Goal: Information Seeking & Learning: Learn about a topic

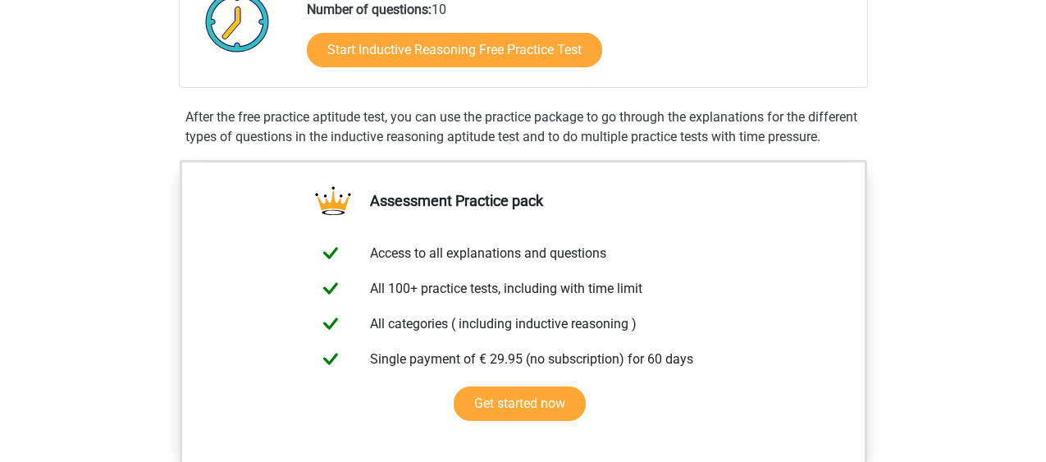
scroll to position [11, 0]
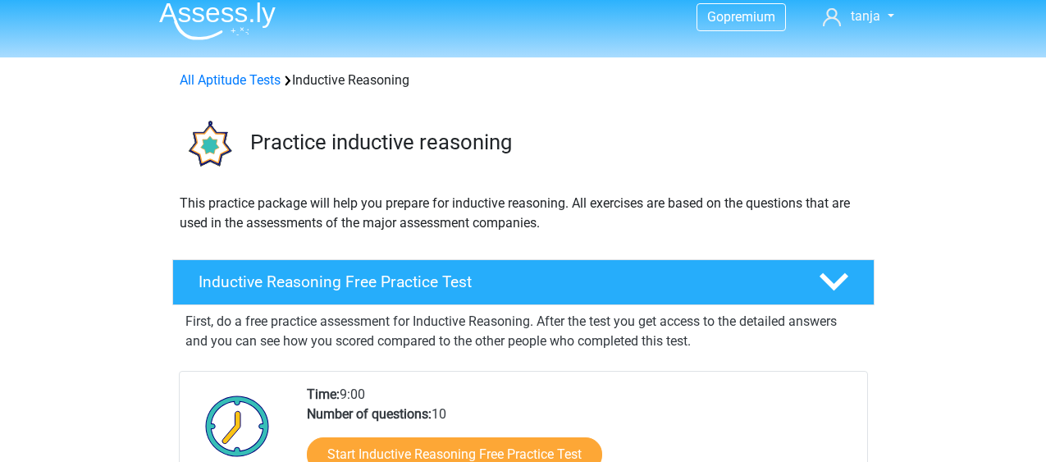
click at [219, 31] on img at bounding box center [217, 21] width 117 height 39
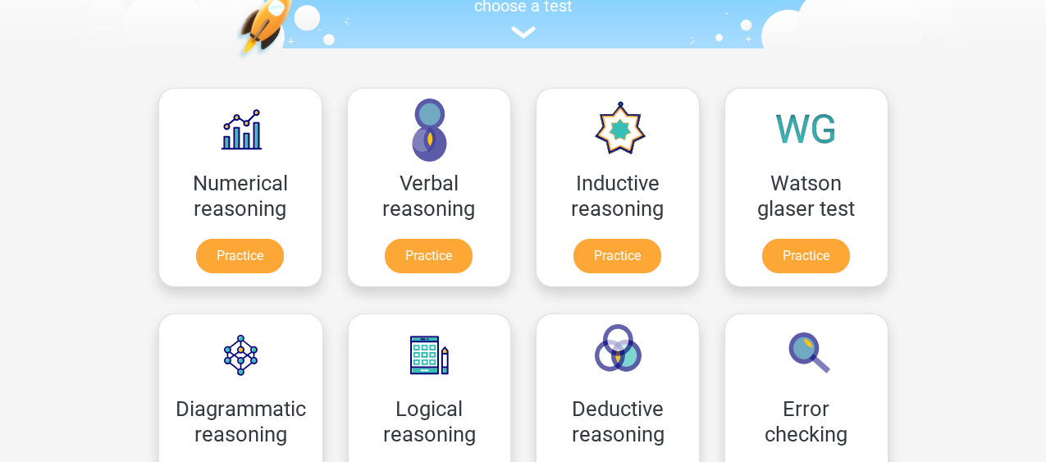
scroll to position [219, 0]
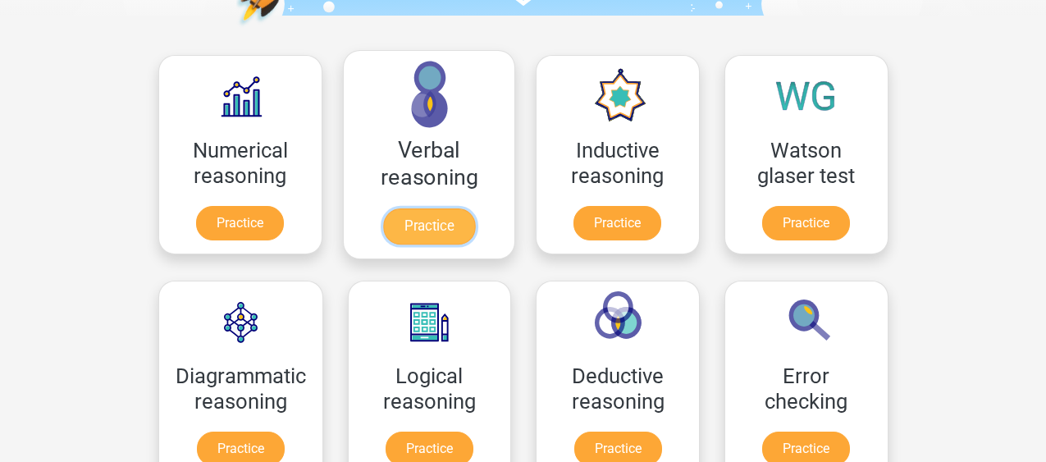
click at [446, 227] on link "Practice" at bounding box center [428, 226] width 92 height 36
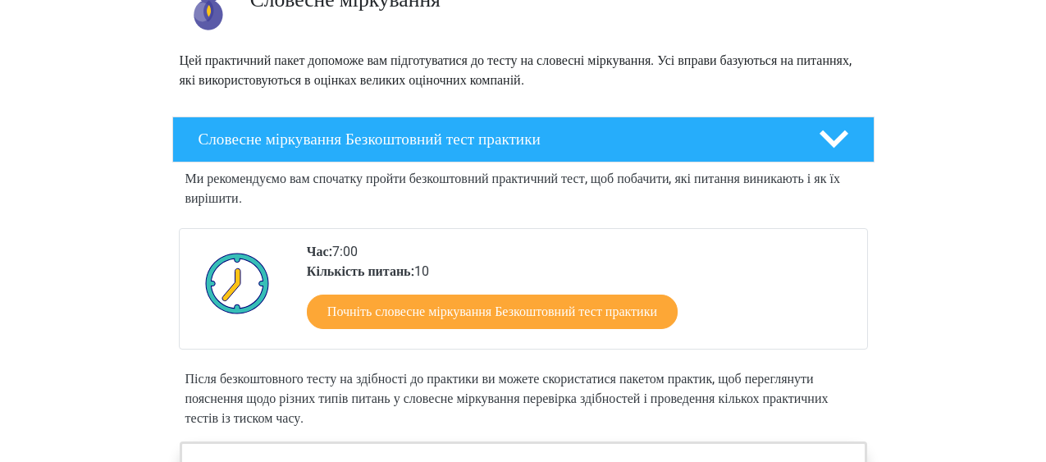
scroll to position [186, 0]
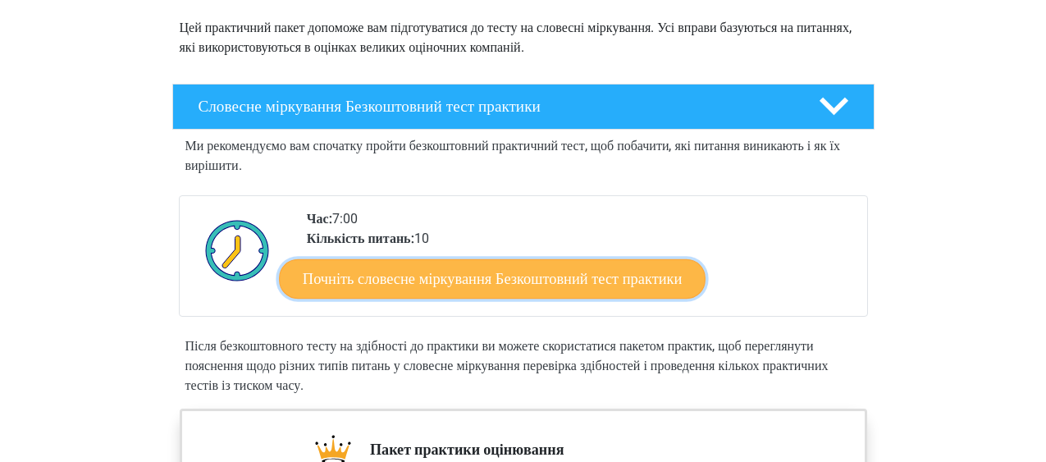
click at [624, 280] on link "Почніть словесне міркування Безкоштовний тест практики" at bounding box center [492, 278] width 427 height 39
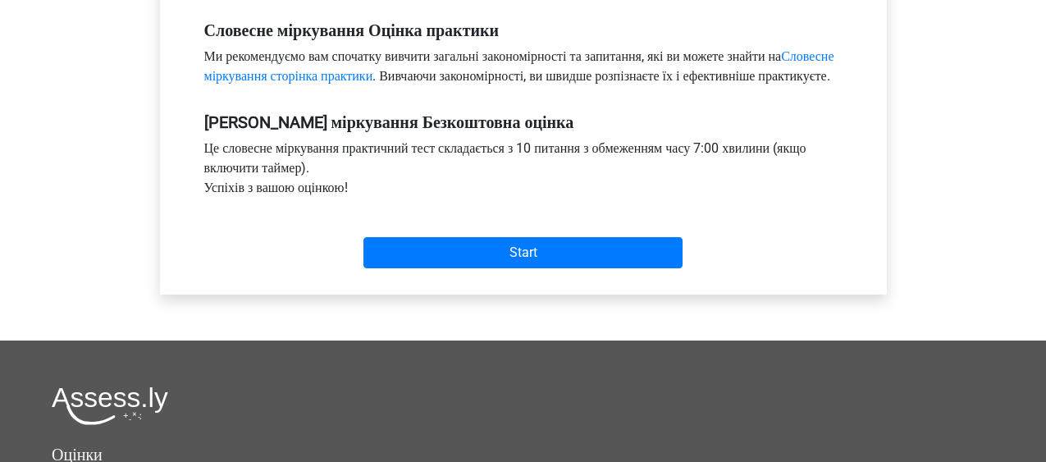
scroll to position [525, 0]
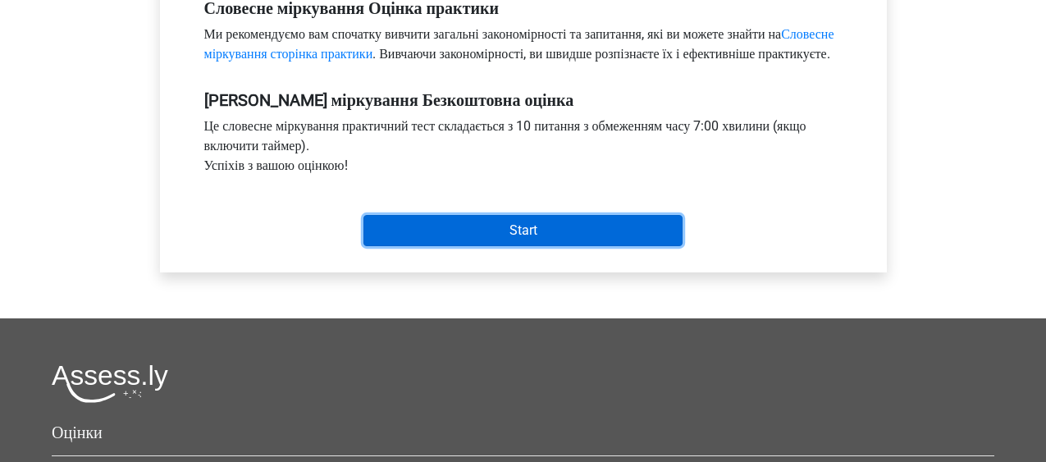
click at [653, 246] on input "Start" at bounding box center [523, 230] width 319 height 31
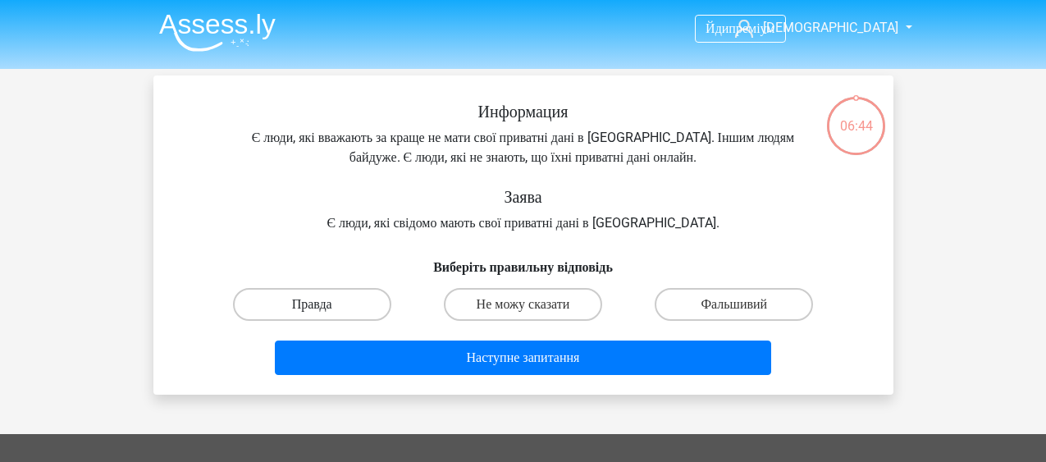
click at [359, 307] on label "Правда" at bounding box center [312, 304] width 158 height 33
click at [322, 307] on input "Правда" at bounding box center [317, 309] width 11 height 11
radio input "true"
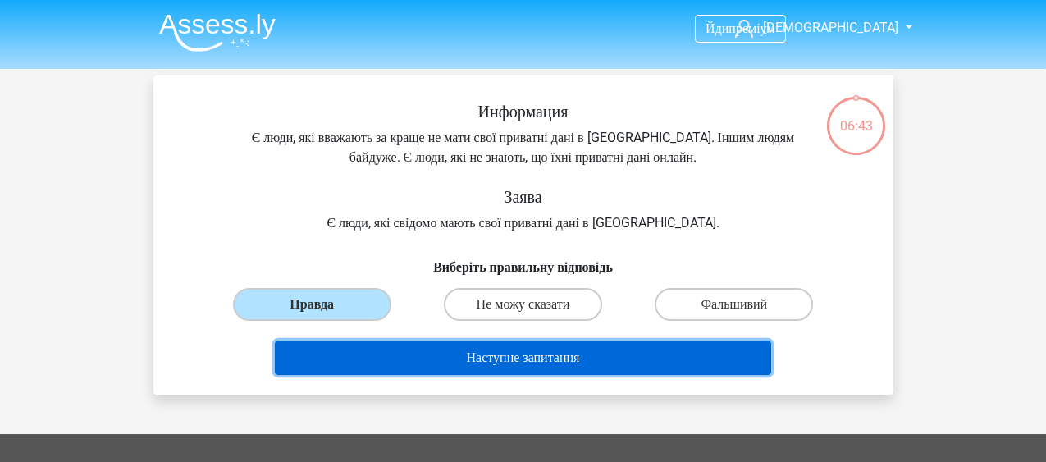
click at [464, 367] on button "Наступне запитання" at bounding box center [523, 358] width 496 height 34
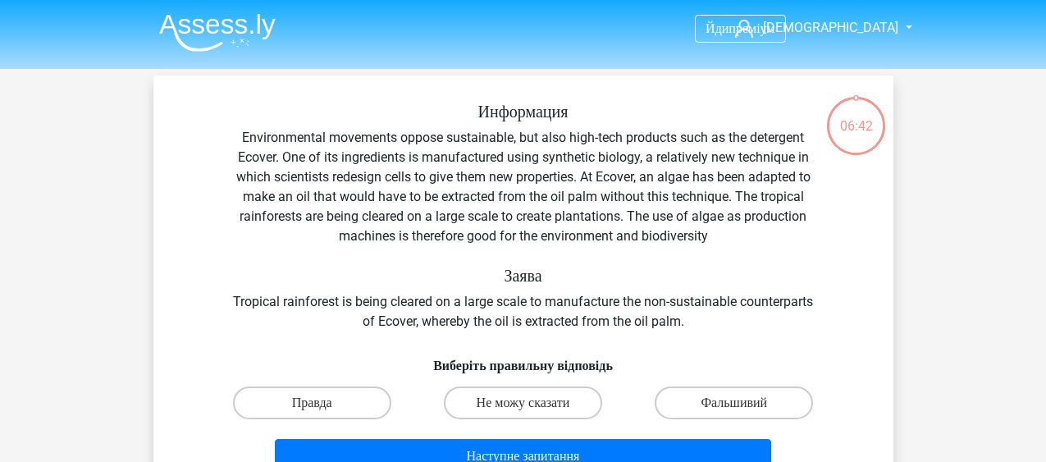
scroll to position [75, 0]
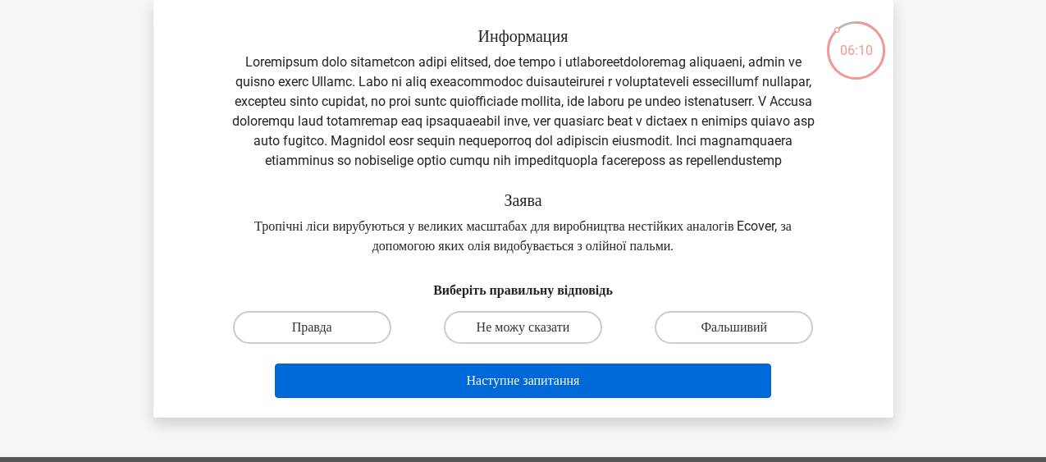
drag, startPoint x: 544, startPoint y: 350, endPoint x: 568, endPoint y: 399, distance: 54.7
click at [568, 399] on div "Информация Заява Тропічні ліси вирубуються у великих масштабах для виробництва …" at bounding box center [523, 215] width 727 height 378
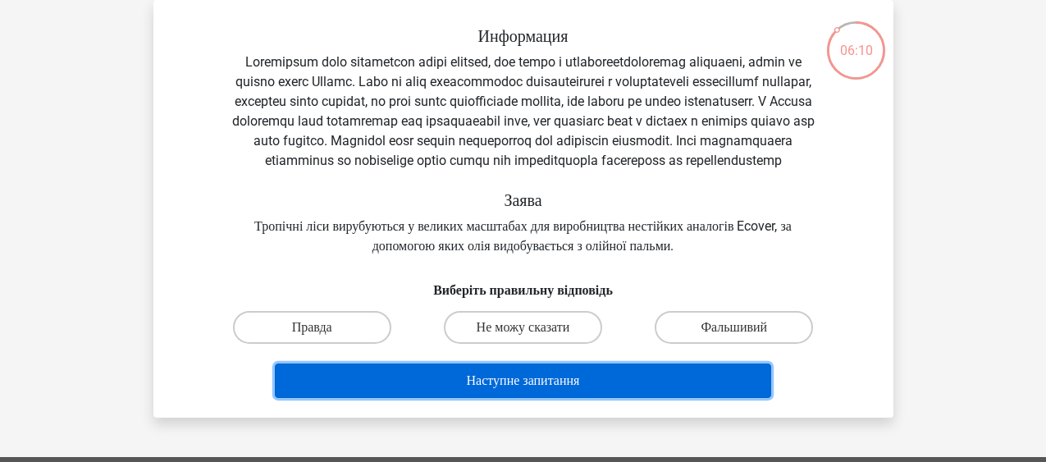
click at [568, 398] on button "Наступне запитання" at bounding box center [523, 381] width 496 height 34
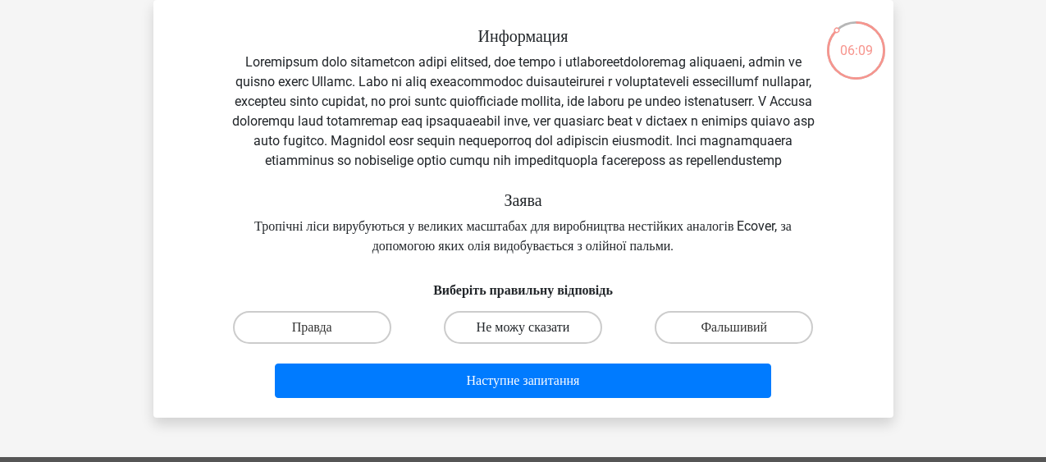
click at [556, 344] on label "Не можу сказати" at bounding box center [523, 327] width 158 height 33
click at [533, 338] on input "Не можу сказати" at bounding box center [528, 332] width 11 height 11
radio input "true"
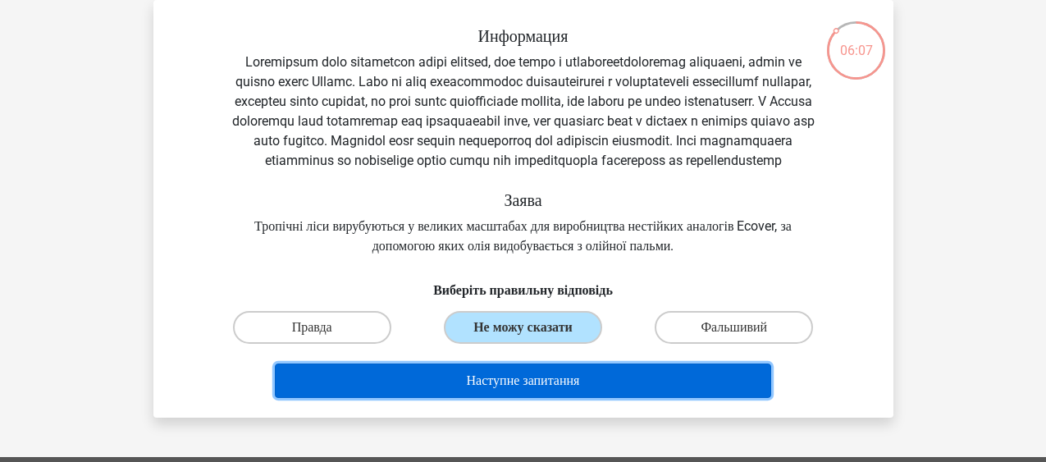
click at [563, 398] on button "Наступне запитання" at bounding box center [523, 381] width 496 height 34
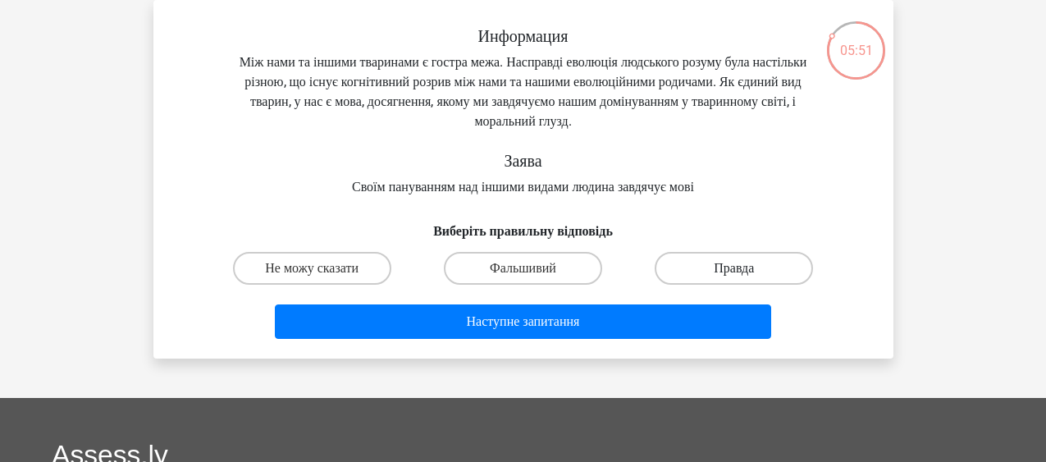
click at [717, 264] on label "Правда" at bounding box center [734, 268] width 158 height 33
click at [734, 268] on input "Правда" at bounding box center [739, 273] width 11 height 11
radio input "true"
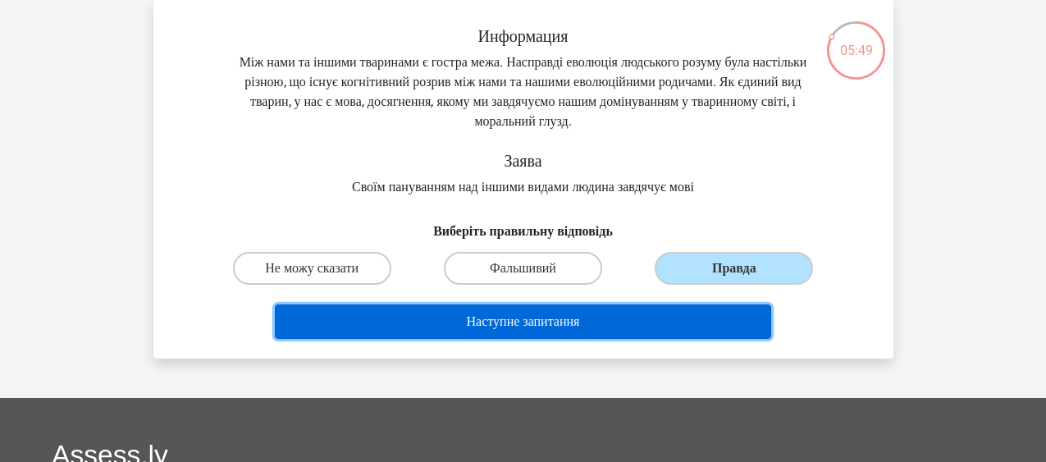
click at [623, 322] on button "Наступне запитання" at bounding box center [523, 321] width 496 height 34
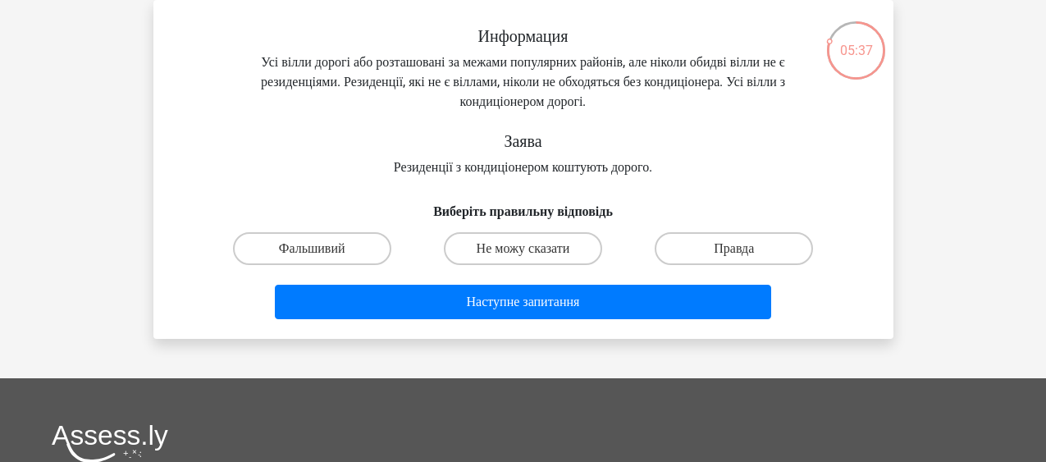
click at [529, 253] on input "Не можу сказати" at bounding box center [528, 254] width 11 height 11
radio input "true"
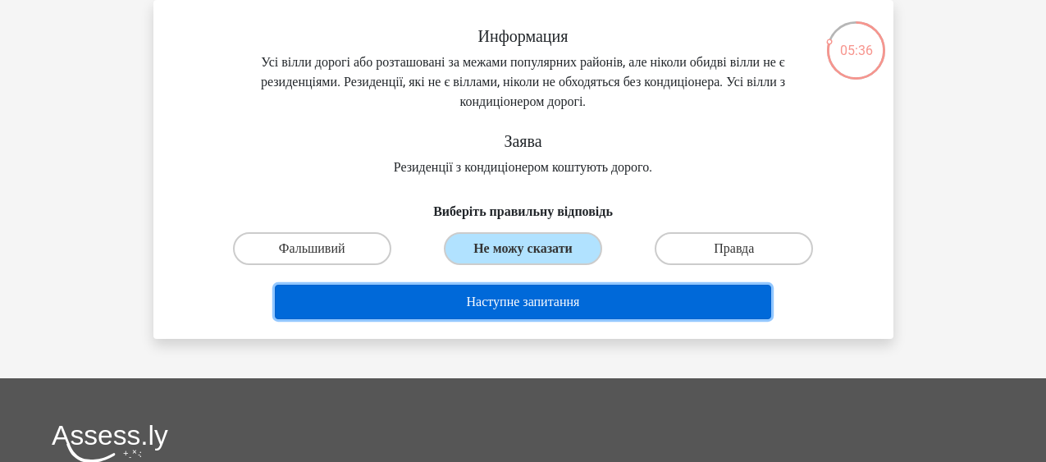
click at [528, 295] on button "Наступне запитання" at bounding box center [523, 302] width 496 height 34
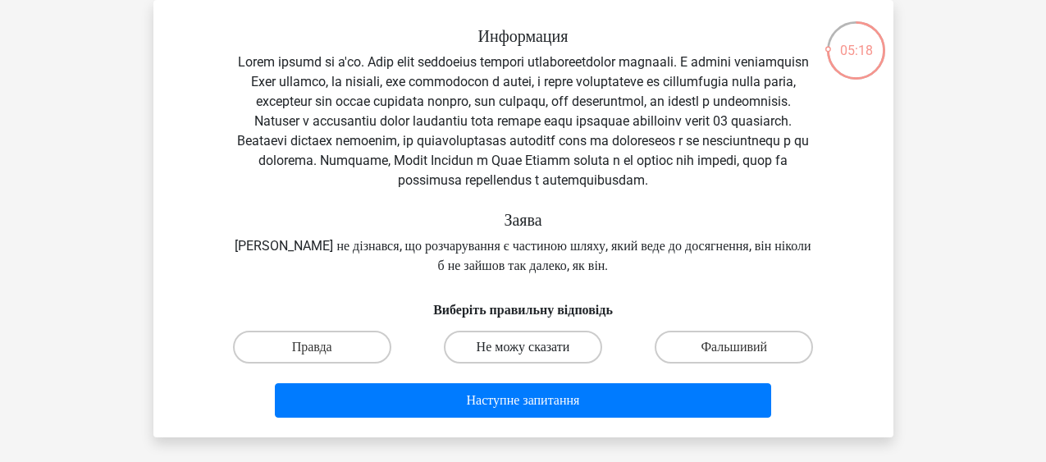
click at [545, 364] on label "Не можу сказати" at bounding box center [523, 347] width 158 height 33
click at [533, 358] on input "Не можу сказати" at bounding box center [528, 352] width 11 height 11
radio input "true"
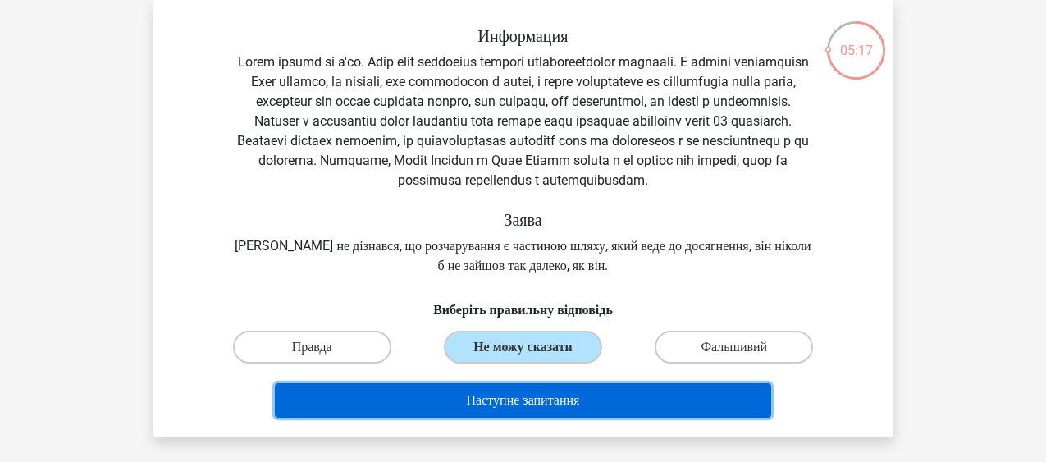
click at [543, 418] on button "Наступне запитання" at bounding box center [523, 400] width 496 height 34
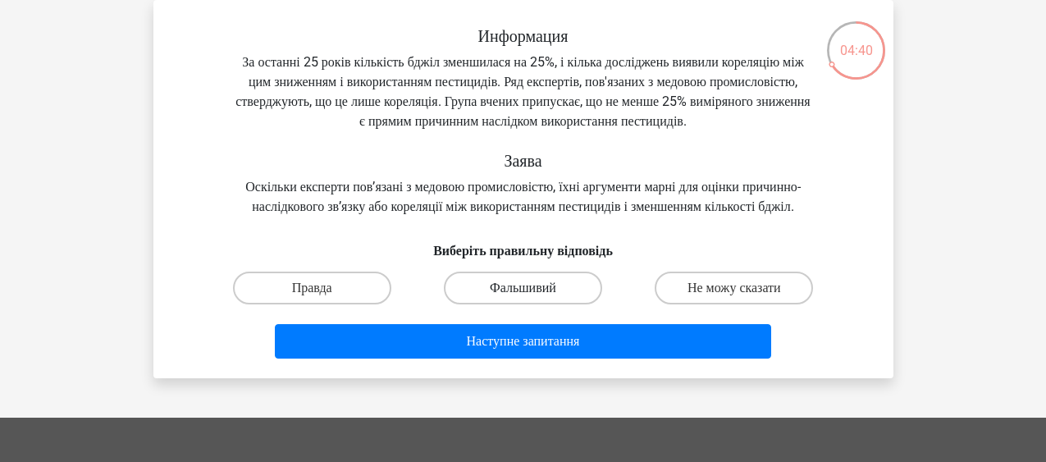
click at [565, 304] on label "Фальшивий" at bounding box center [523, 288] width 158 height 33
click at [533, 299] on input "Фальшивий" at bounding box center [528, 293] width 11 height 11
radio input "true"
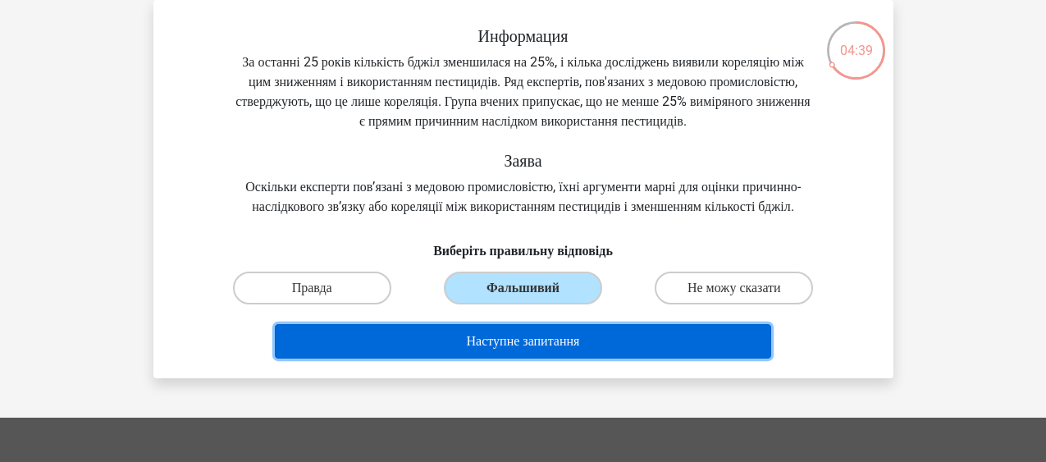
click at [549, 359] on button "Наступне запитання" at bounding box center [523, 341] width 496 height 34
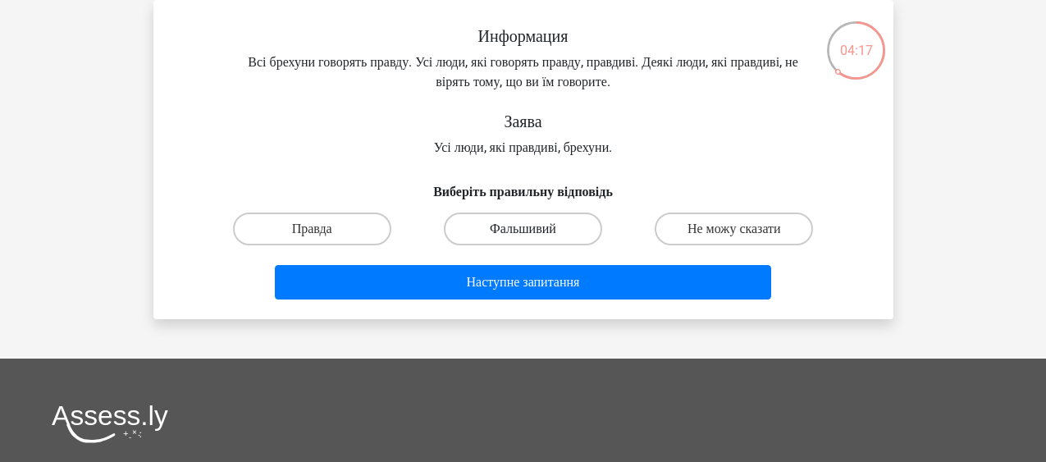
click at [567, 239] on label "Фальшивий" at bounding box center [523, 229] width 158 height 33
click at [533, 239] on input "Фальшивий" at bounding box center [528, 234] width 11 height 11
radio input "true"
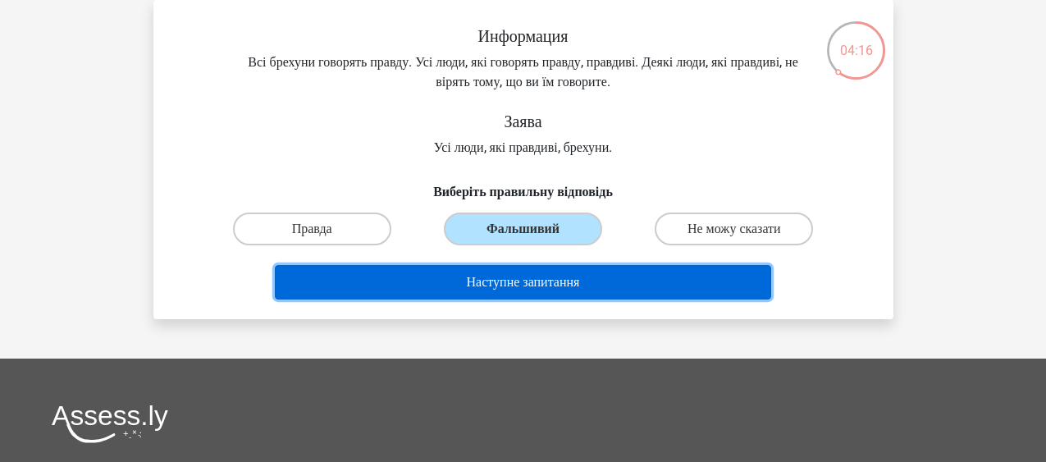
click at [547, 283] on button "Наступне запитання" at bounding box center [523, 282] width 496 height 34
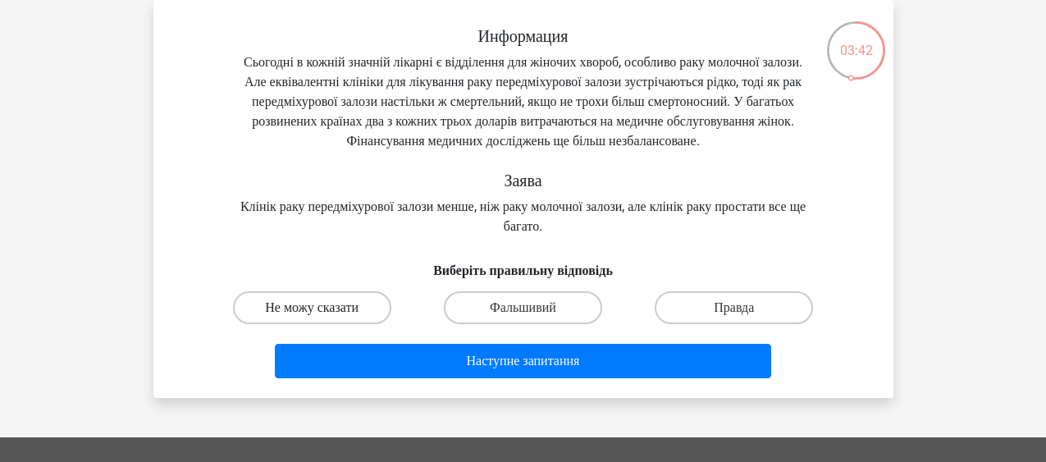
click at [333, 324] on label "Не можу сказати" at bounding box center [312, 307] width 158 height 33
click at [322, 318] on input "Не можу сказати" at bounding box center [317, 313] width 11 height 11
radio input "true"
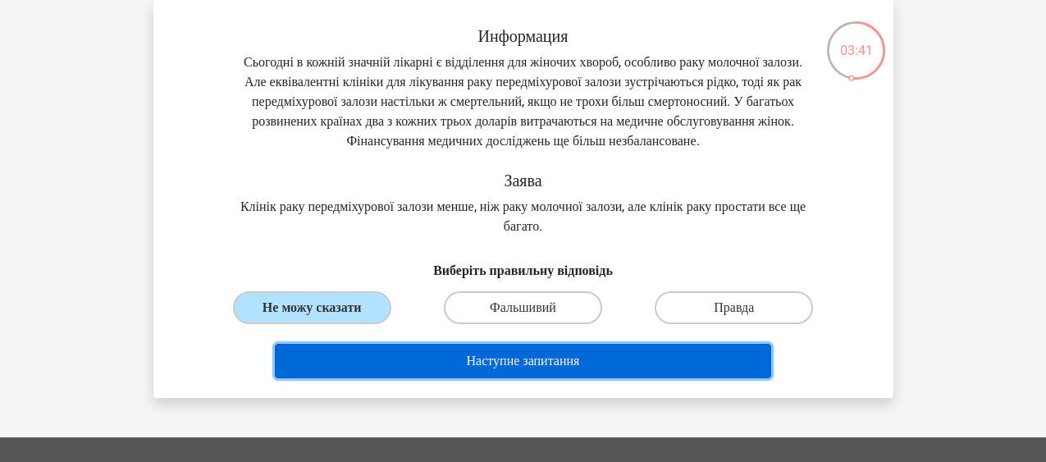
click at [482, 378] on button "Наступне запитання" at bounding box center [523, 361] width 496 height 34
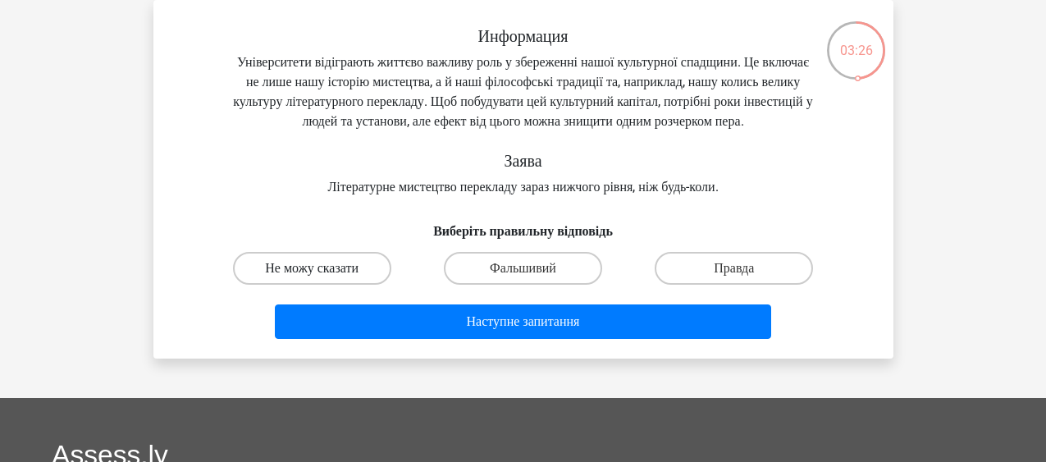
click at [330, 285] on label "Не можу сказати" at bounding box center [312, 268] width 158 height 33
click at [322, 279] on input "Не можу сказати" at bounding box center [317, 273] width 11 height 11
radio input "true"
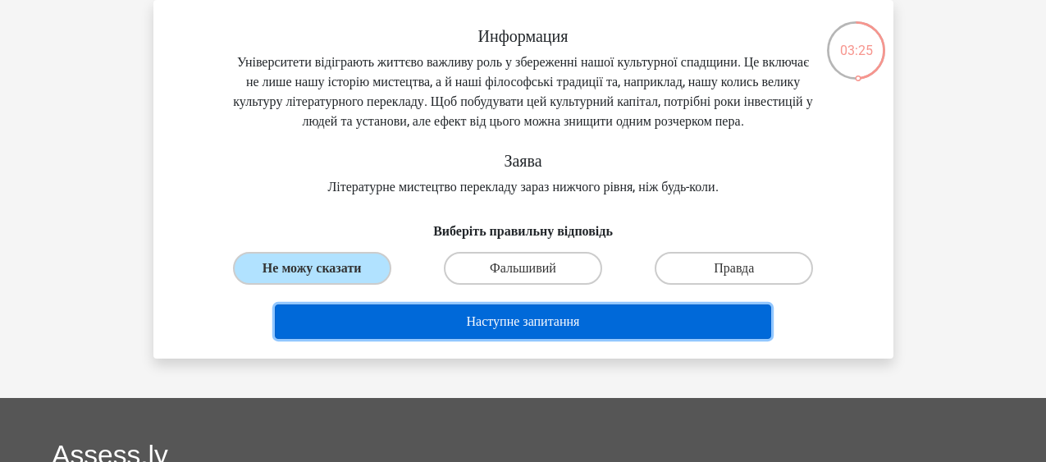
click at [412, 339] on button "Наступне запитання" at bounding box center [523, 321] width 496 height 34
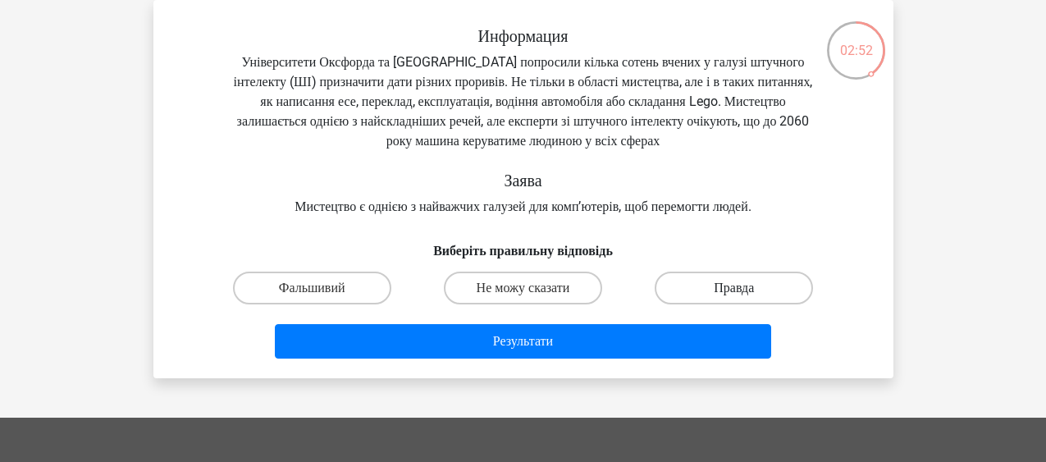
click at [711, 287] on label "Правда" at bounding box center [734, 288] width 158 height 33
click at [734, 288] on input "Правда" at bounding box center [739, 293] width 11 height 11
radio input "true"
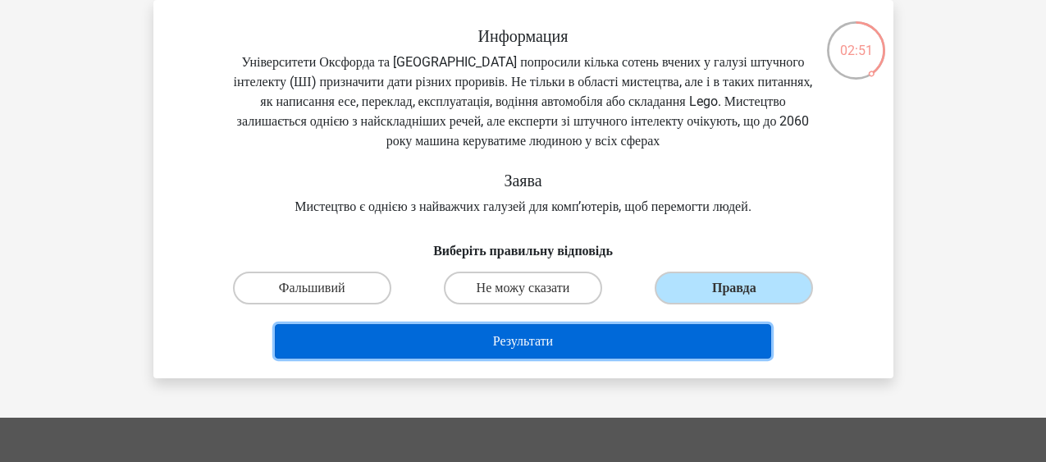
click at [640, 345] on button "Результати" at bounding box center [523, 341] width 496 height 34
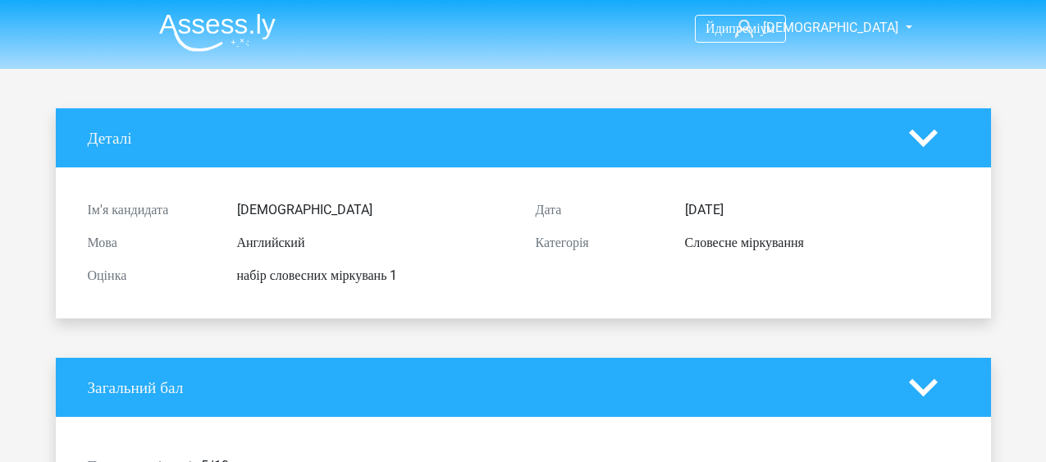
click at [168, 25] on img at bounding box center [217, 32] width 117 height 39
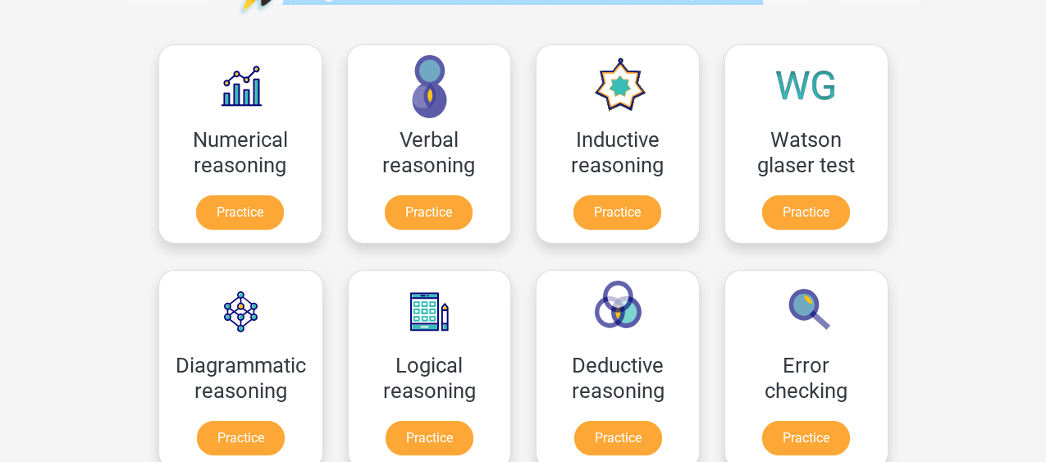
scroll to position [240, 0]
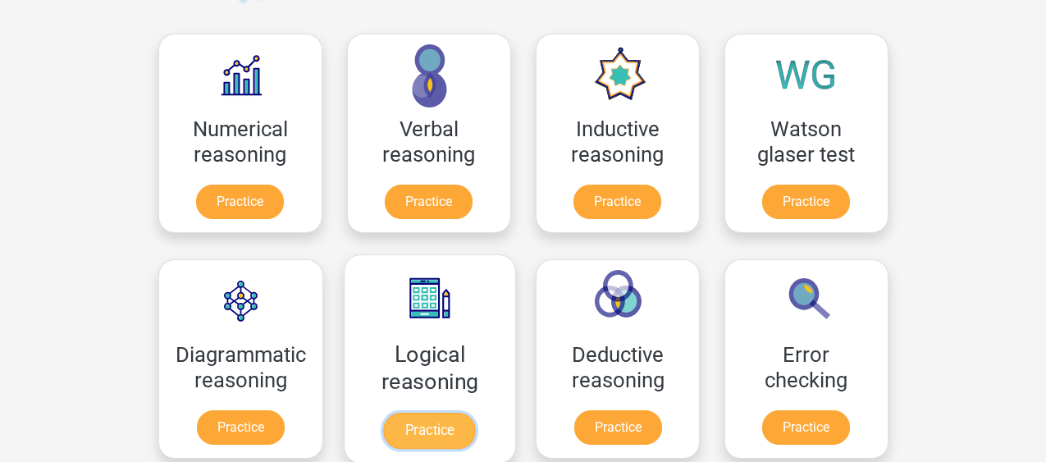
click at [425, 413] on link "Practice" at bounding box center [429, 431] width 92 height 36
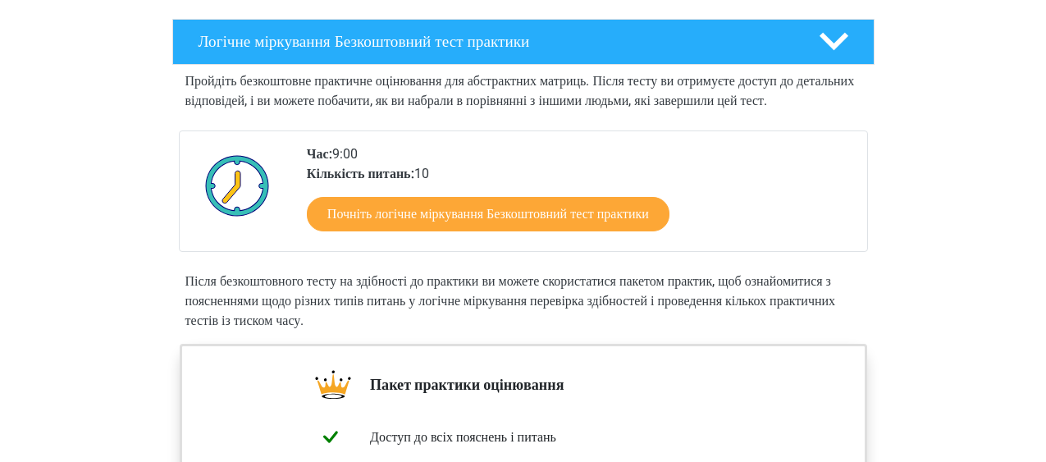
scroll to position [295, 0]
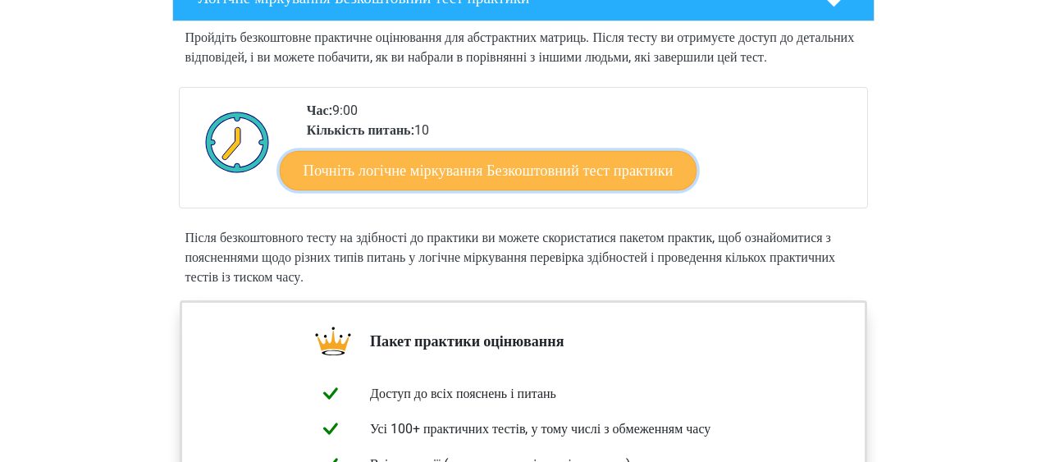
click at [659, 190] on link "Почніть логічне міркування Безкоштовний тест практики" at bounding box center [488, 169] width 417 height 39
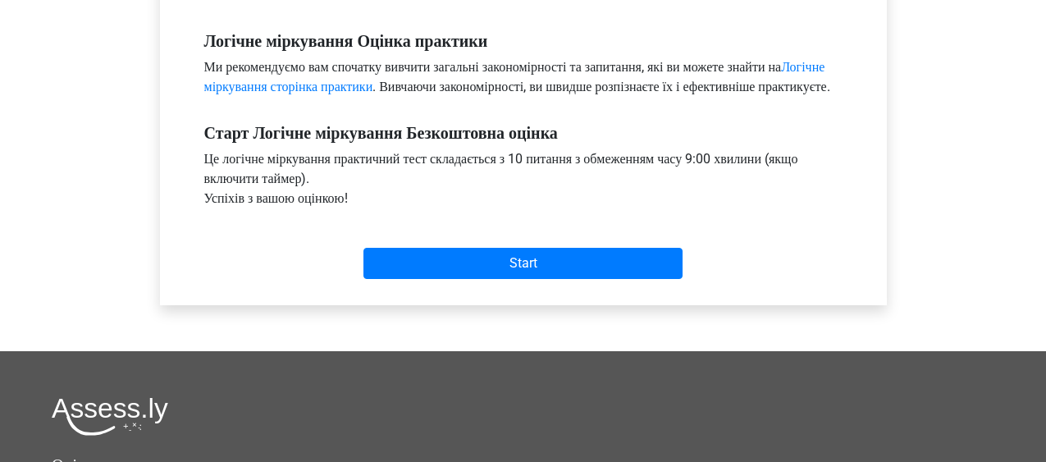
scroll to position [558, 0]
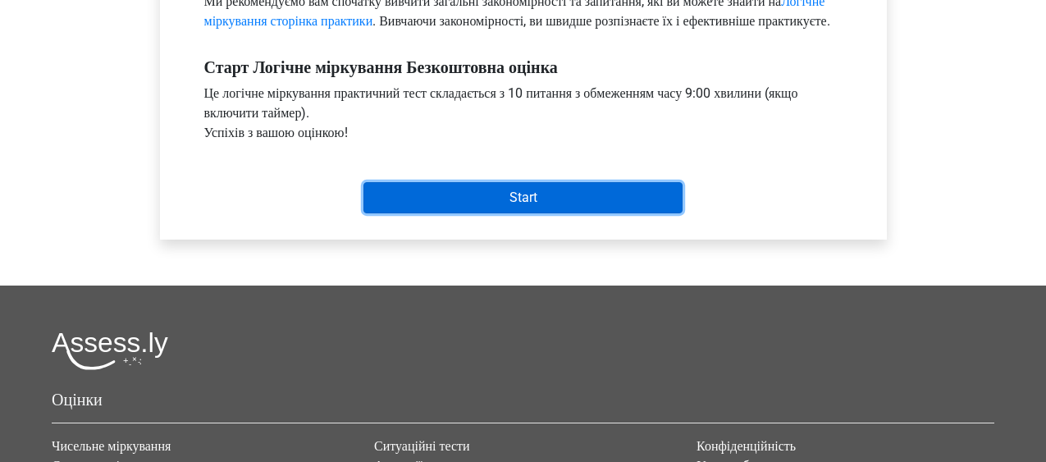
click at [612, 213] on input "Start" at bounding box center [523, 197] width 319 height 31
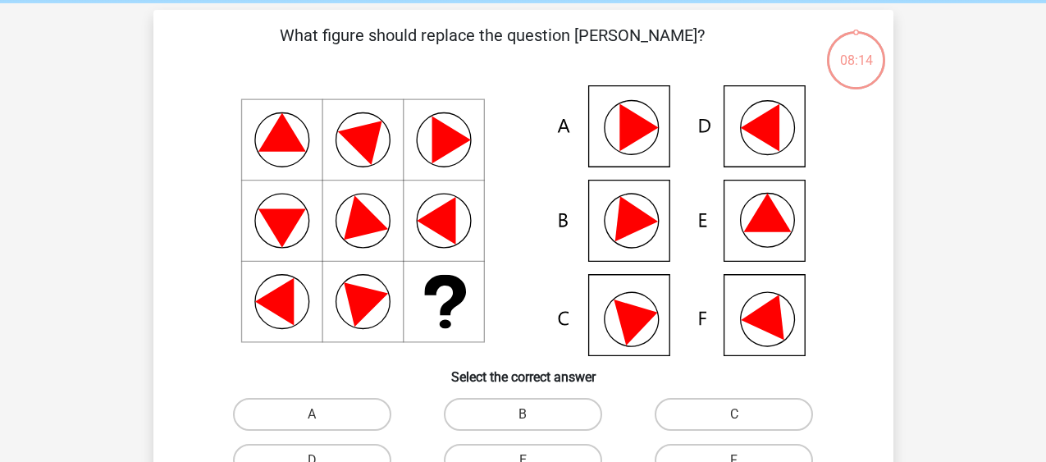
scroll to position [98, 0]
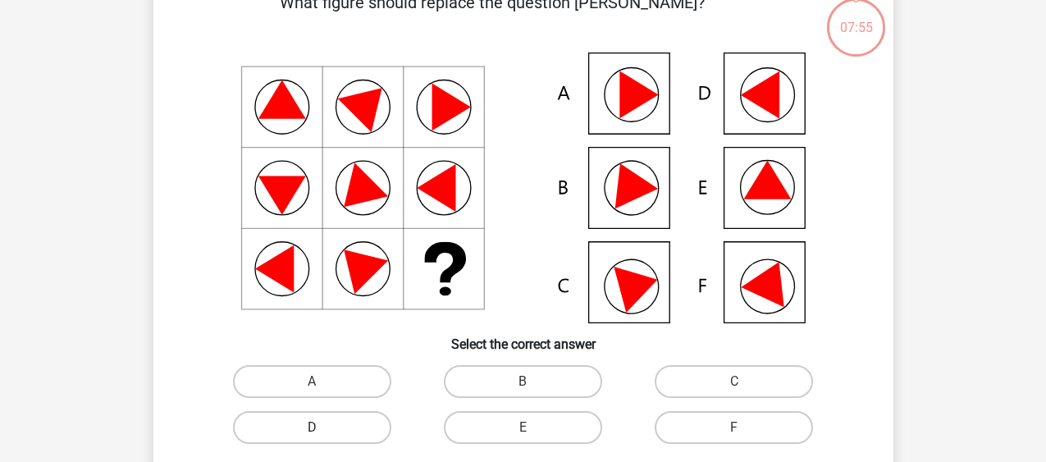
click at [366, 428] on label "D" at bounding box center [312, 427] width 158 height 33
click at [322, 428] on input "D" at bounding box center [317, 433] width 11 height 11
radio input "true"
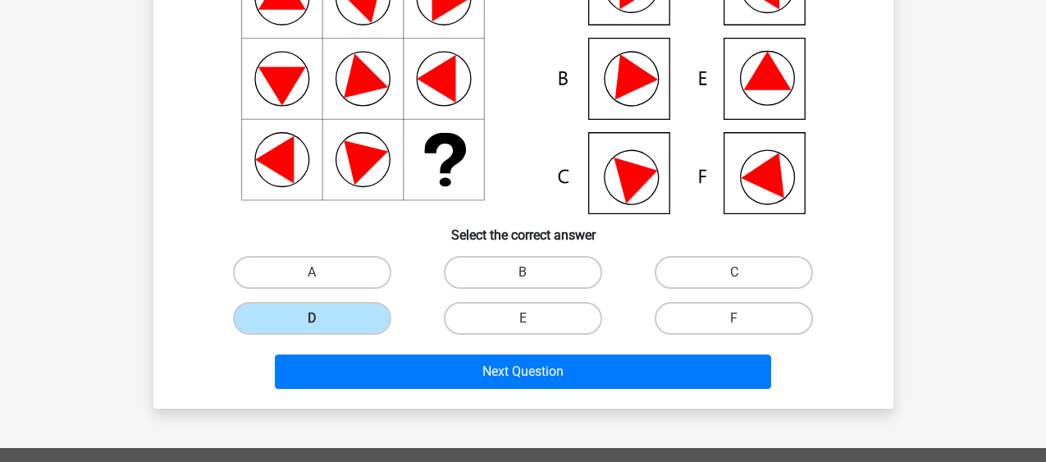
scroll to position [240, 0]
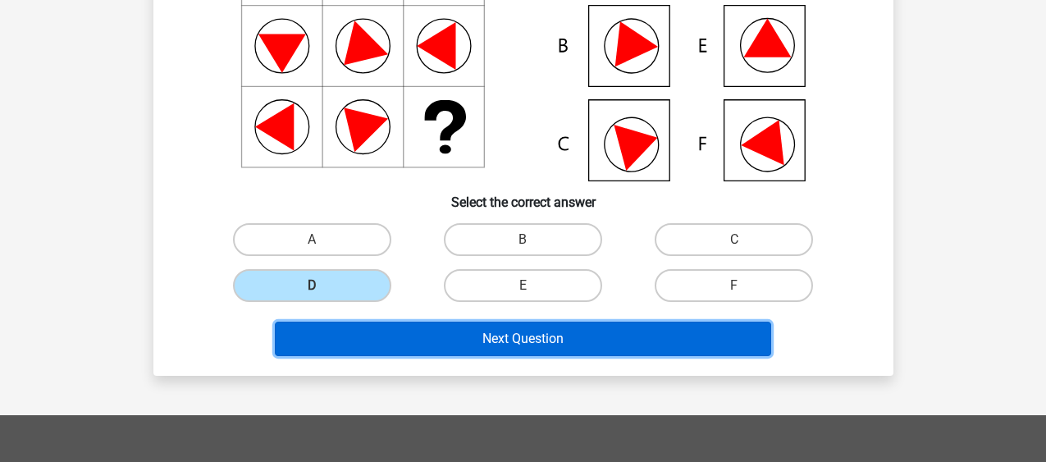
click at [711, 332] on button "Next Question" at bounding box center [523, 339] width 496 height 34
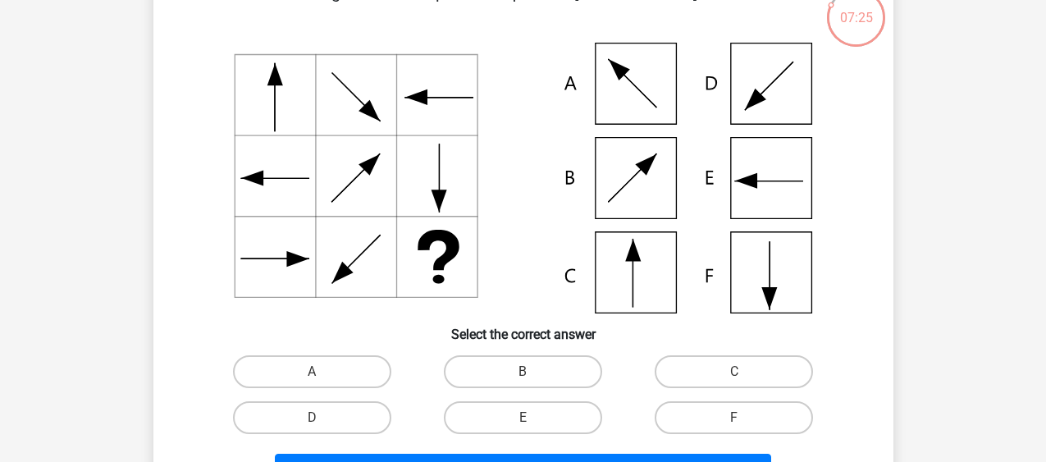
scroll to position [141, 0]
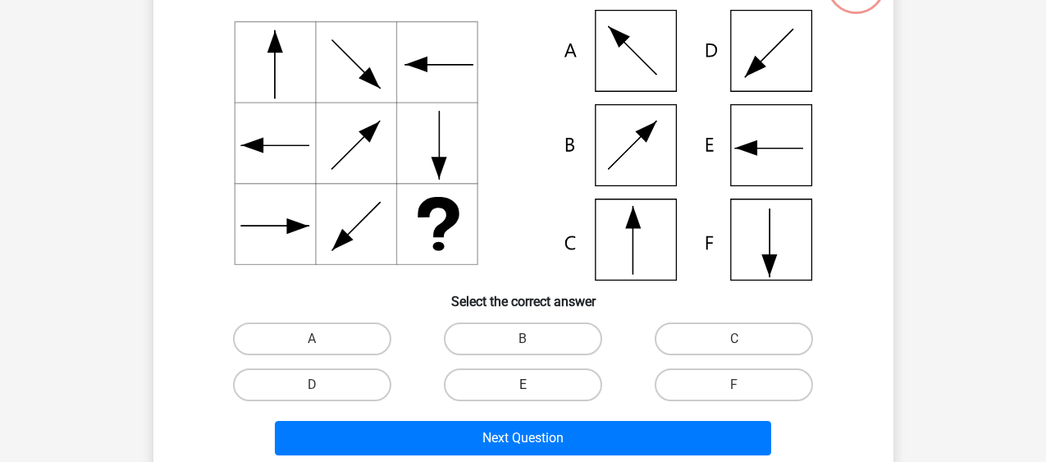
click at [505, 382] on label "E" at bounding box center [523, 384] width 158 height 33
click at [523, 385] on input "E" at bounding box center [528, 390] width 11 height 11
radio input "true"
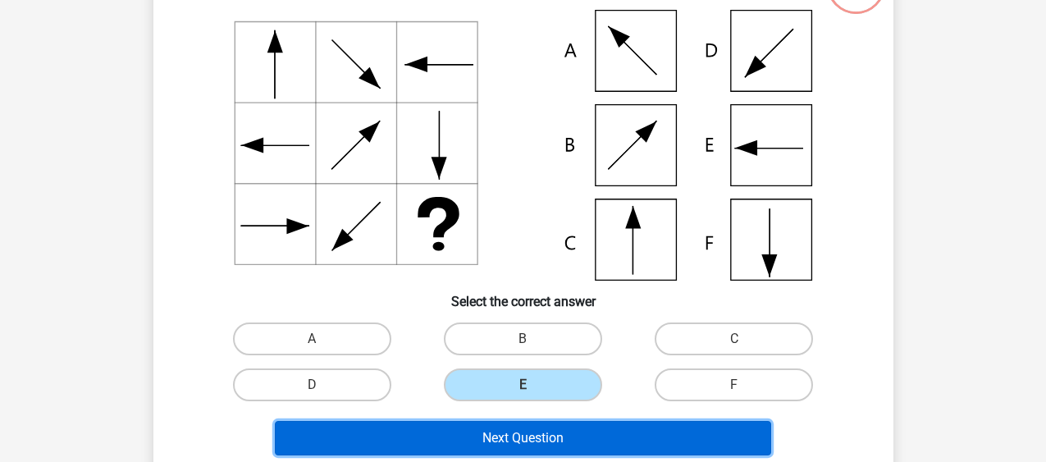
click at [502, 437] on button "Next Question" at bounding box center [523, 438] width 496 height 34
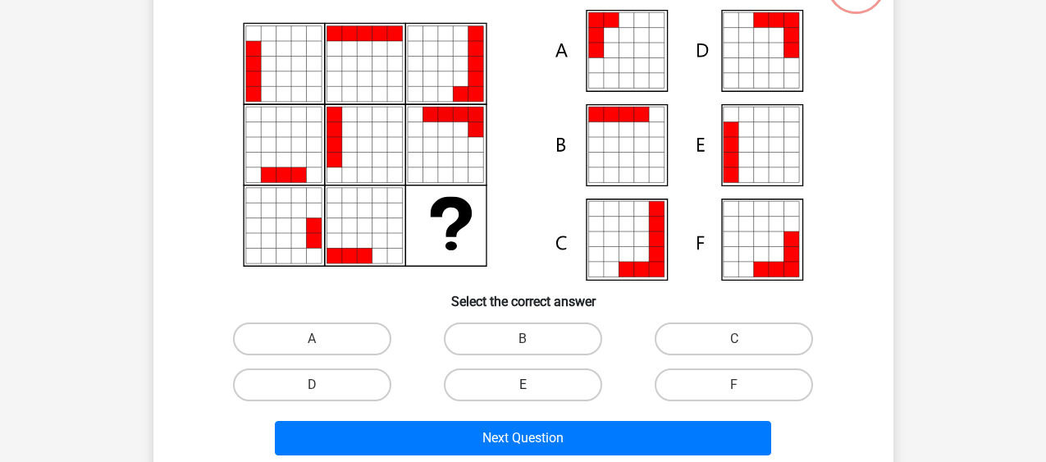
click at [570, 386] on label "E" at bounding box center [523, 384] width 158 height 33
click at [533, 386] on input "E" at bounding box center [528, 390] width 11 height 11
radio input "true"
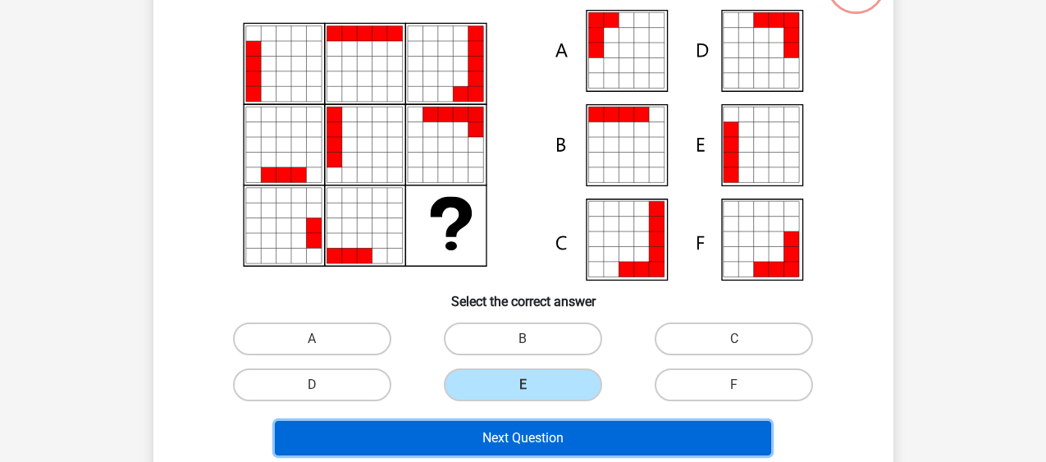
click at [557, 444] on button "Next Question" at bounding box center [523, 438] width 496 height 34
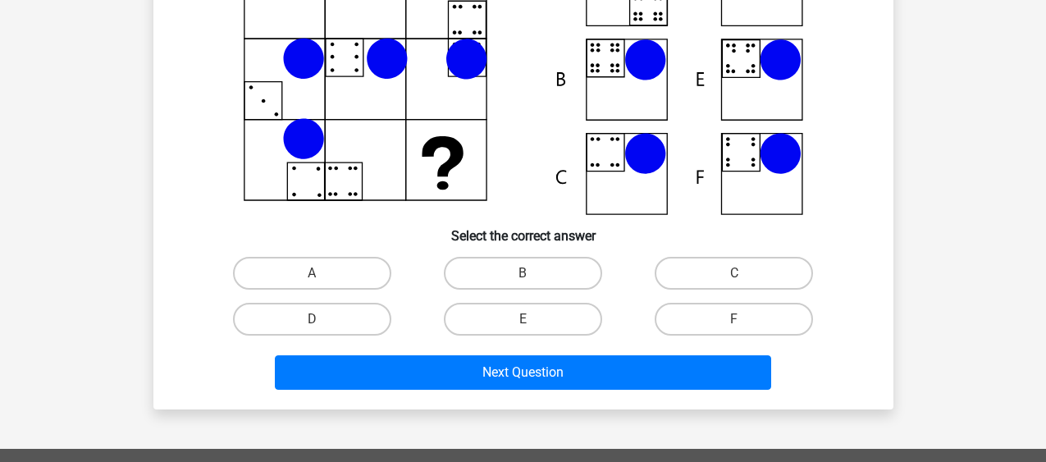
scroll to position [240, 0]
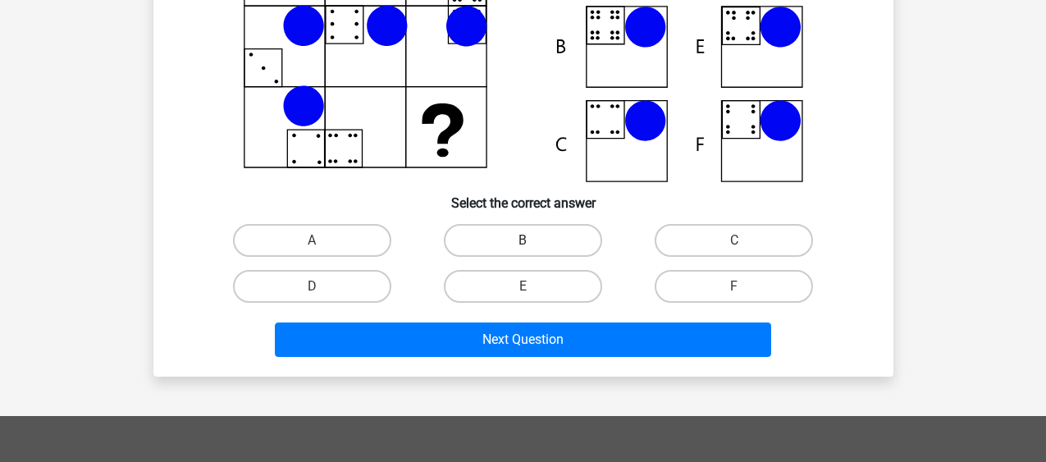
click at [567, 251] on label "B" at bounding box center [523, 240] width 158 height 33
click at [533, 251] on input "B" at bounding box center [528, 245] width 11 height 11
radio input "true"
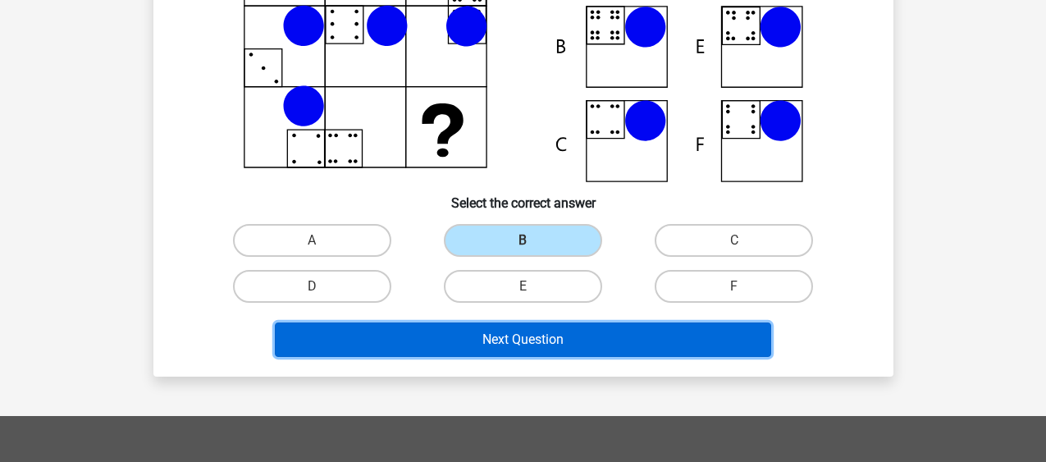
click at [553, 340] on button "Next Question" at bounding box center [523, 339] width 496 height 34
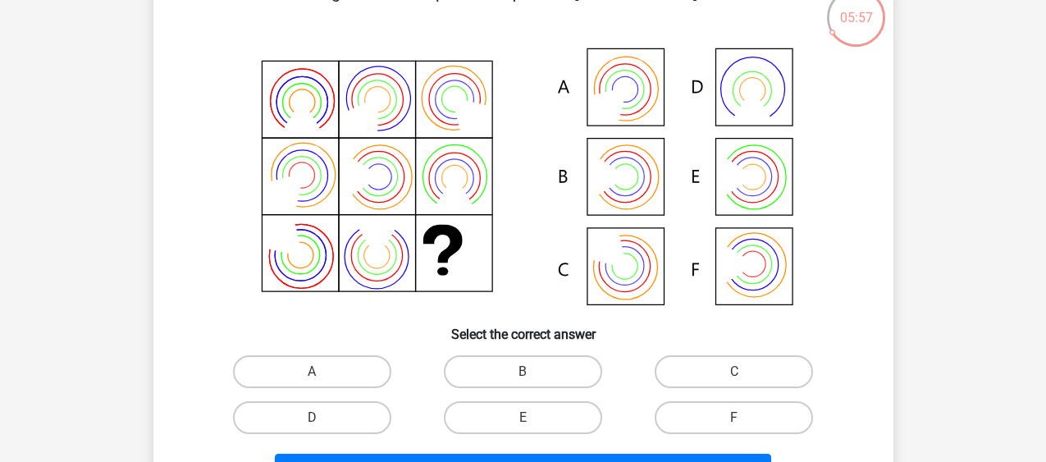
scroll to position [141, 0]
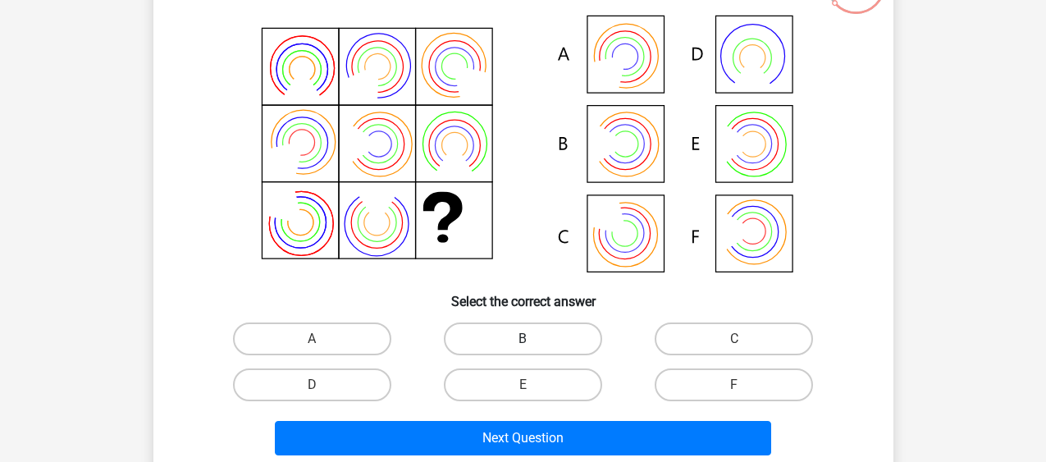
click at [568, 347] on label "B" at bounding box center [523, 338] width 158 height 33
click at [533, 347] on input "B" at bounding box center [528, 344] width 11 height 11
radio input "true"
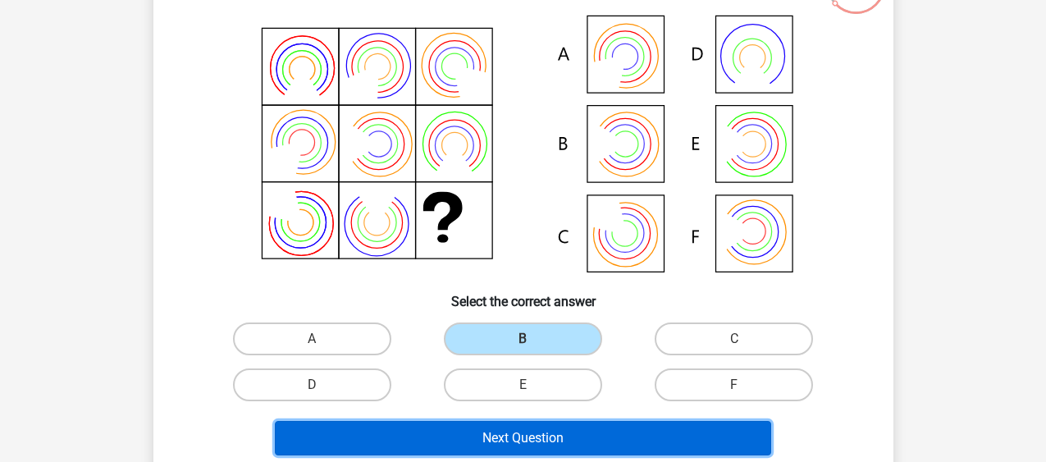
click at [576, 433] on button "Next Question" at bounding box center [523, 438] width 496 height 34
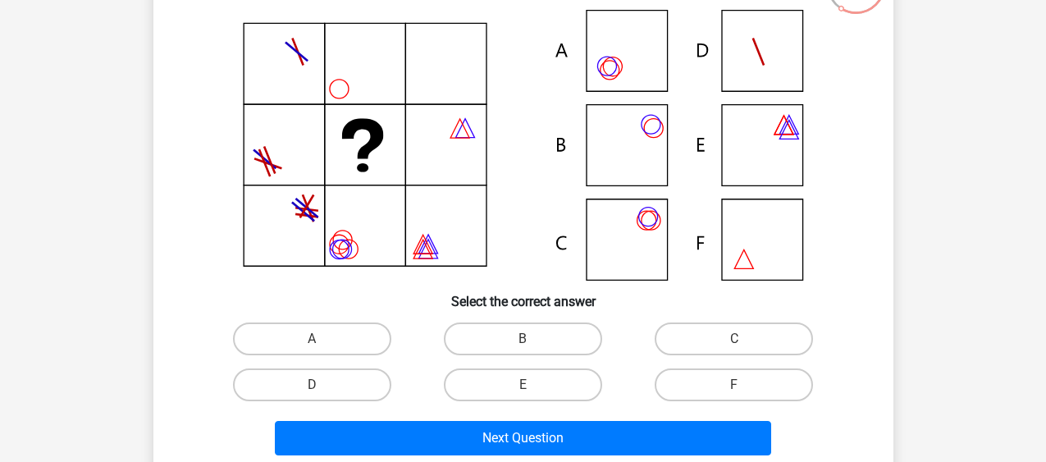
scroll to position [174, 0]
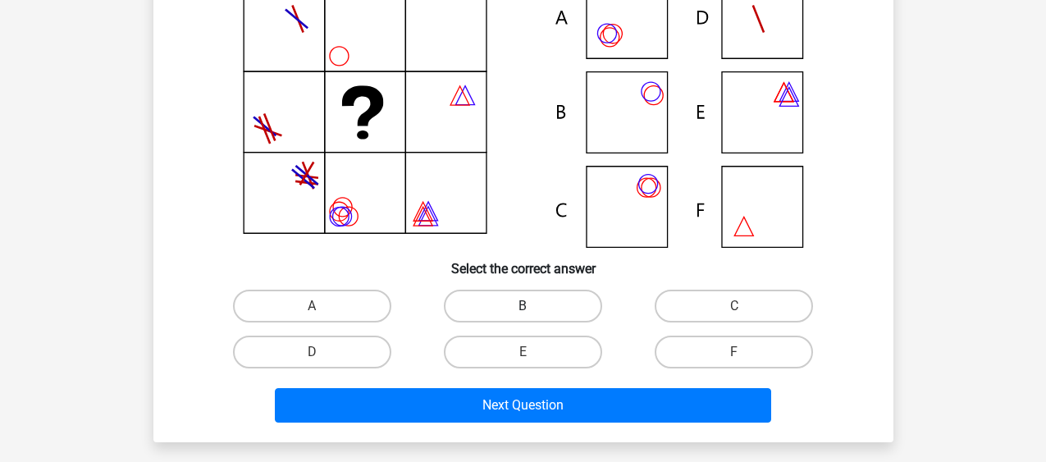
click at [558, 302] on label "B" at bounding box center [523, 306] width 158 height 33
click at [533, 306] on input "B" at bounding box center [528, 311] width 11 height 11
radio input "true"
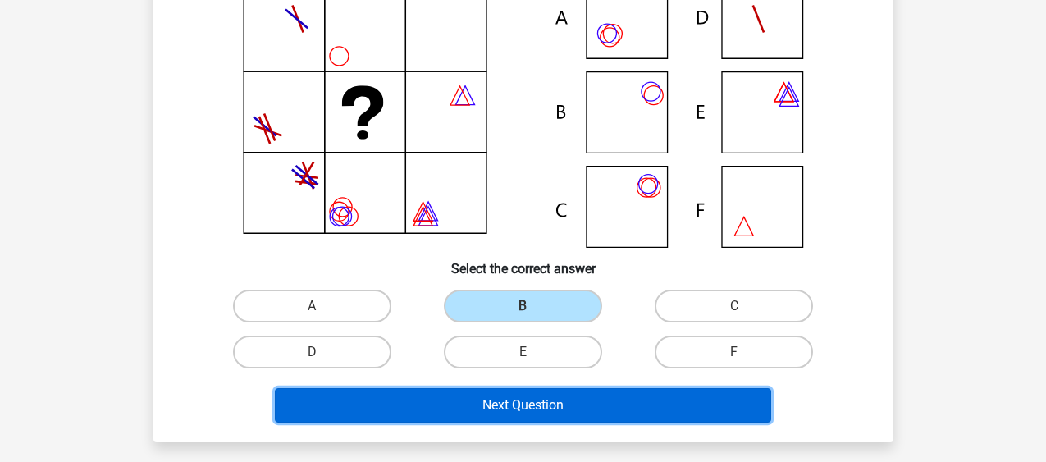
click at [555, 403] on button "Next Question" at bounding box center [523, 405] width 496 height 34
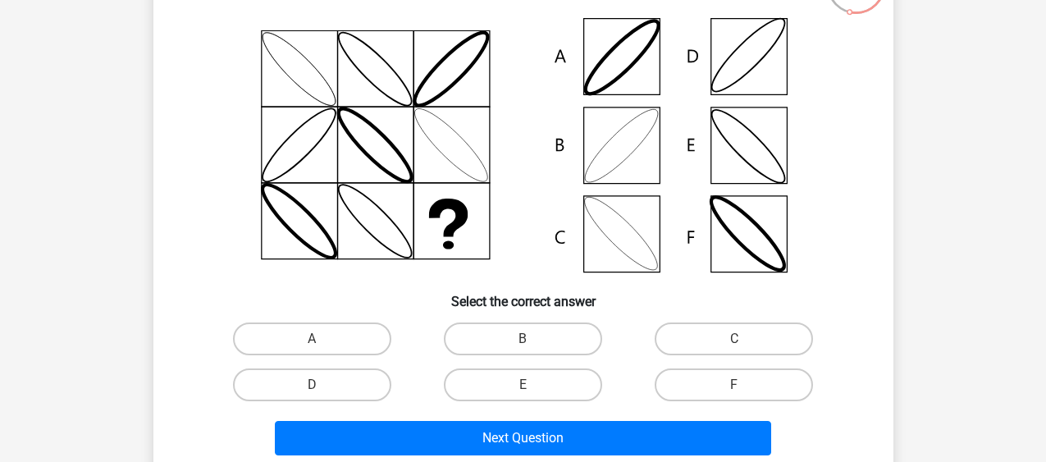
scroll to position [196, 0]
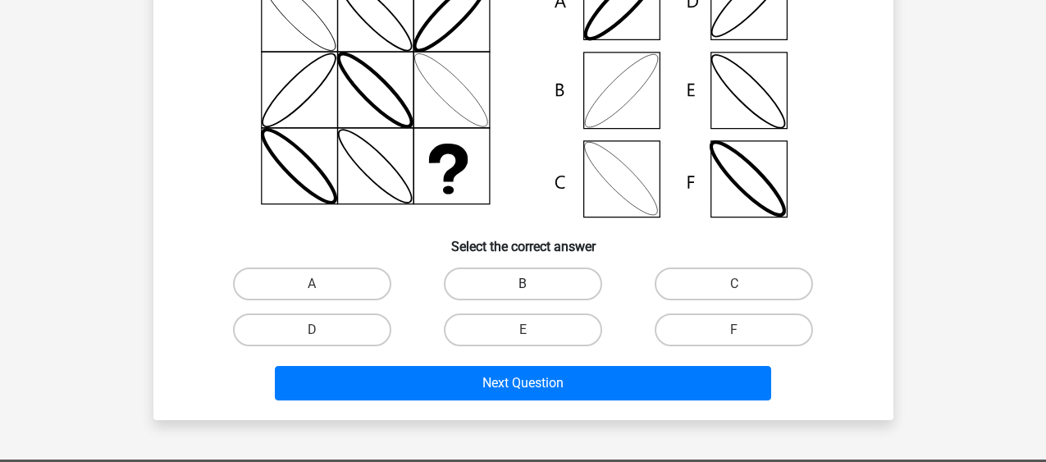
click at [585, 280] on label "B" at bounding box center [523, 284] width 158 height 33
click at [533, 284] on input "B" at bounding box center [528, 289] width 11 height 11
radio input "true"
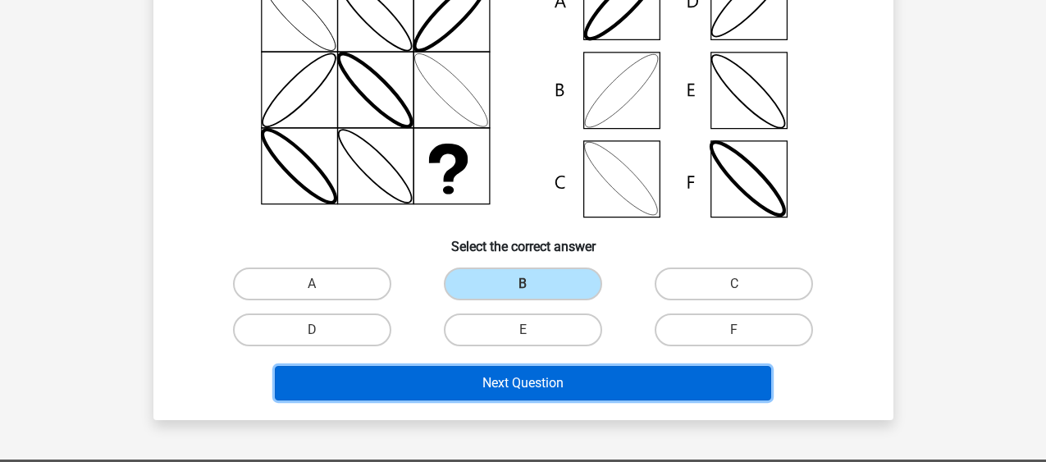
click at [564, 384] on button "Next Question" at bounding box center [523, 383] width 496 height 34
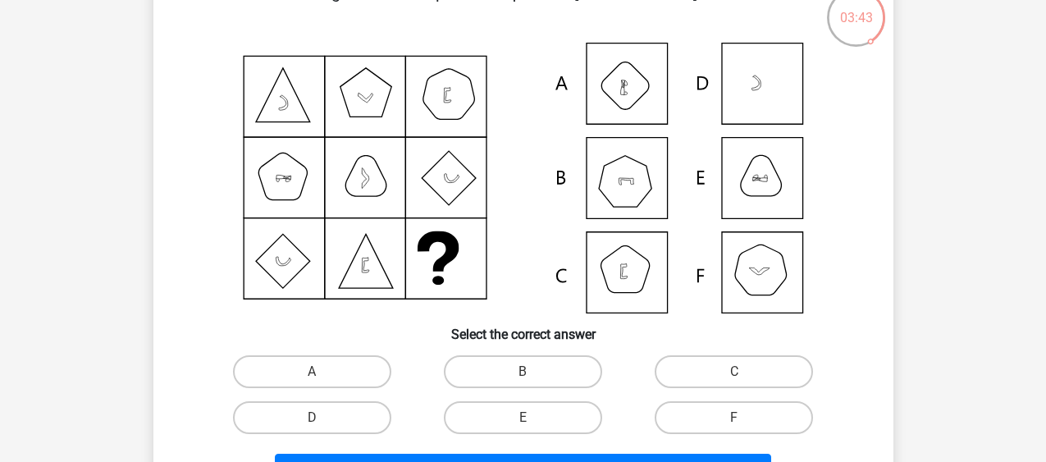
scroll to position [141, 0]
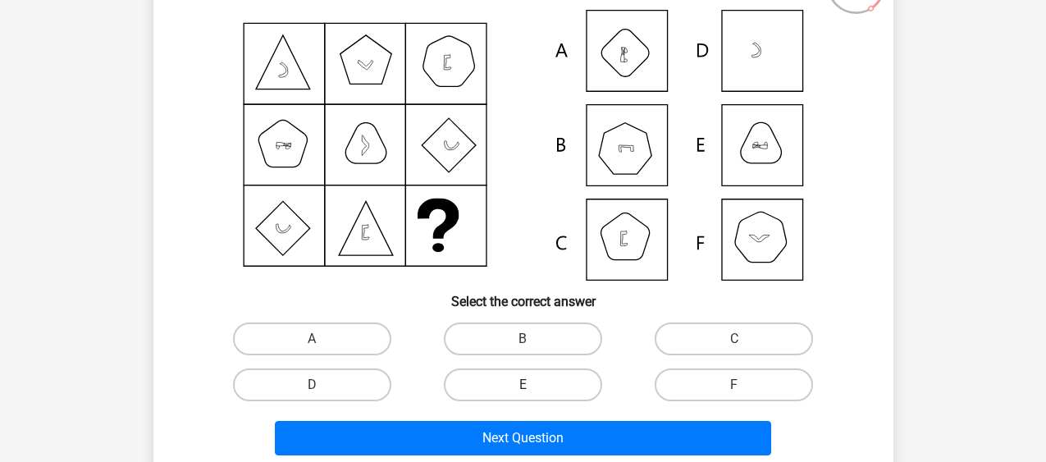
click at [569, 378] on label "E" at bounding box center [523, 384] width 158 height 33
click at [533, 385] on input "E" at bounding box center [528, 390] width 11 height 11
radio input "true"
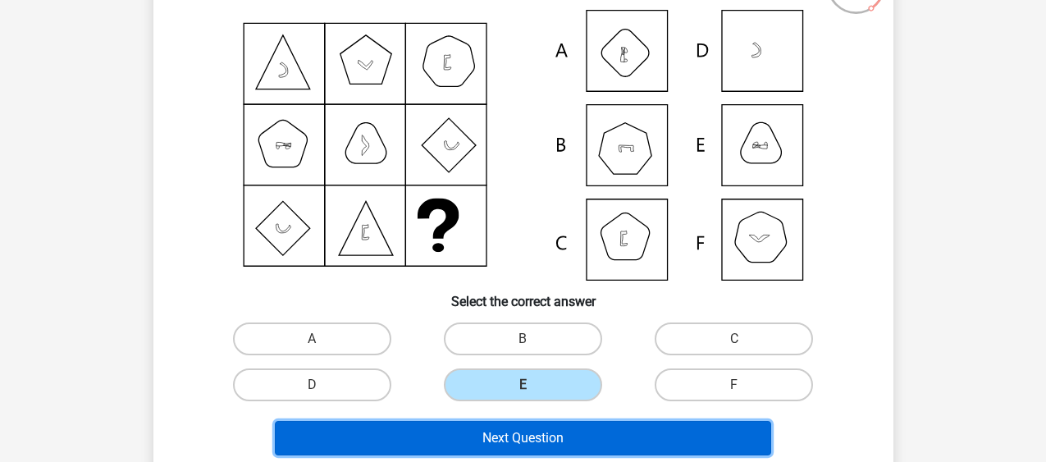
click at [567, 434] on button "Next Question" at bounding box center [523, 438] width 496 height 34
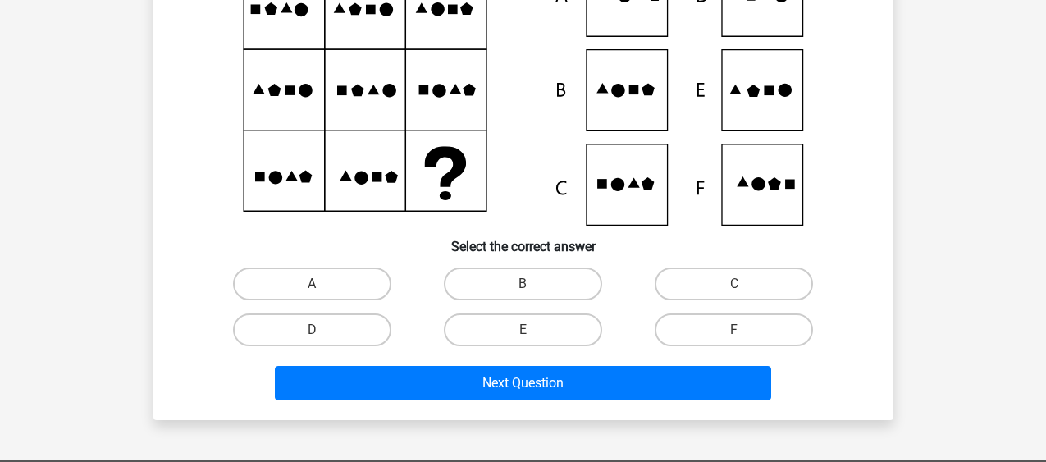
scroll to position [228, 0]
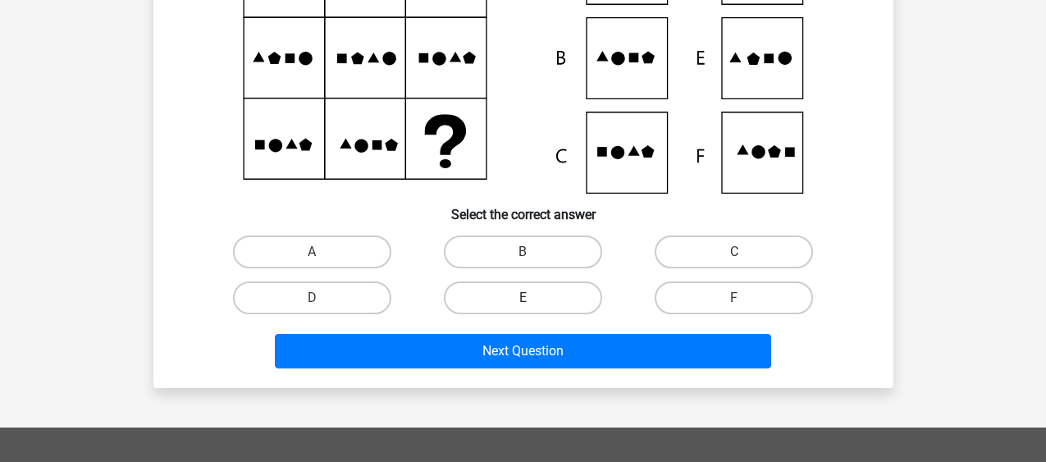
click at [560, 286] on label "E" at bounding box center [523, 297] width 158 height 33
click at [533, 298] on input "E" at bounding box center [528, 303] width 11 height 11
radio input "true"
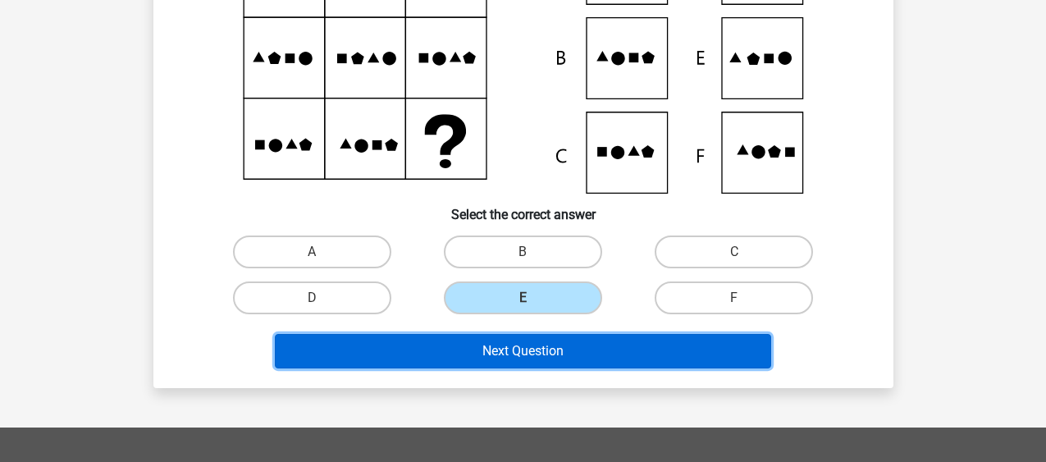
click at [540, 349] on button "Next Question" at bounding box center [523, 351] width 496 height 34
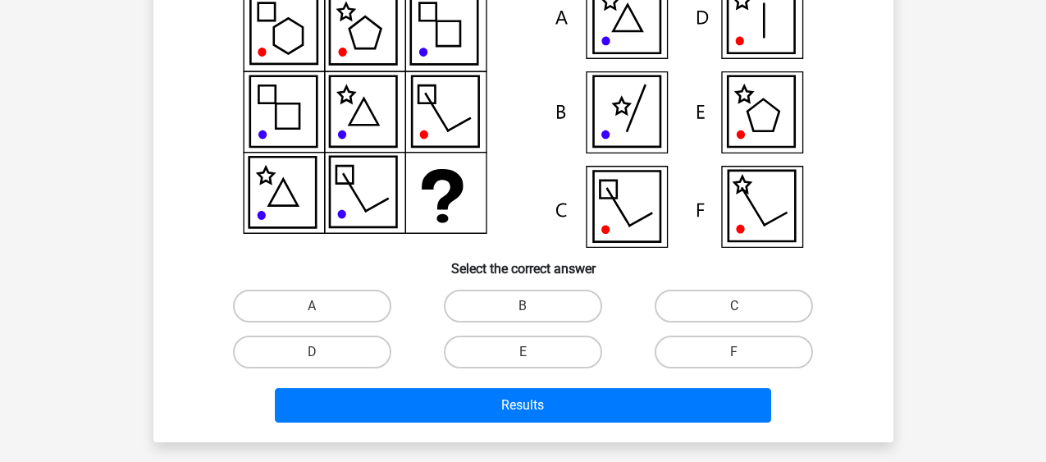
scroll to position [207, 0]
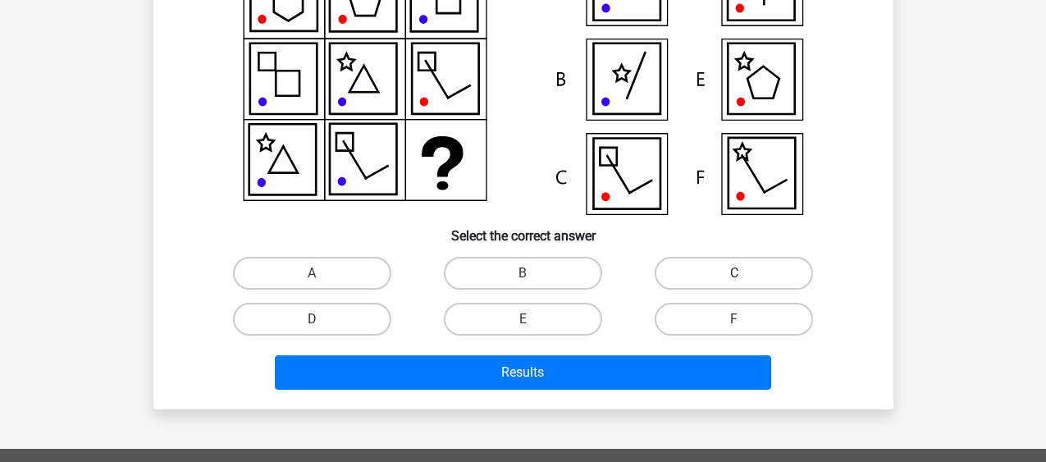
click at [747, 275] on label "C" at bounding box center [734, 273] width 158 height 33
click at [745, 275] on input "C" at bounding box center [739, 278] width 11 height 11
radio input "true"
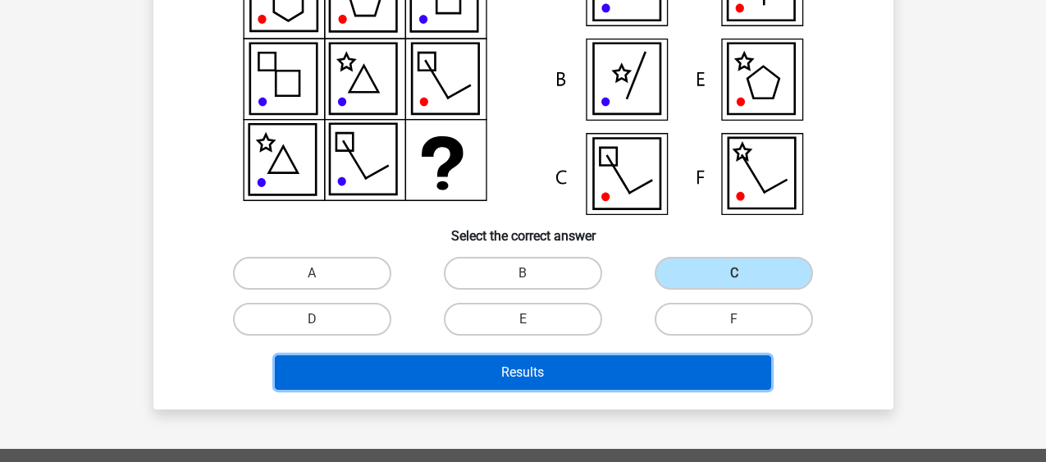
click at [665, 379] on button "Results" at bounding box center [523, 372] width 496 height 34
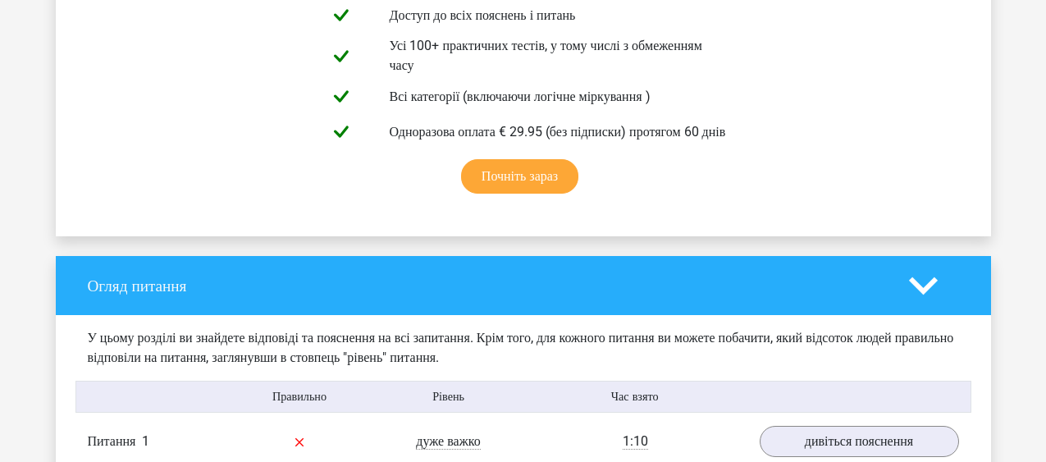
scroll to position [1356, 0]
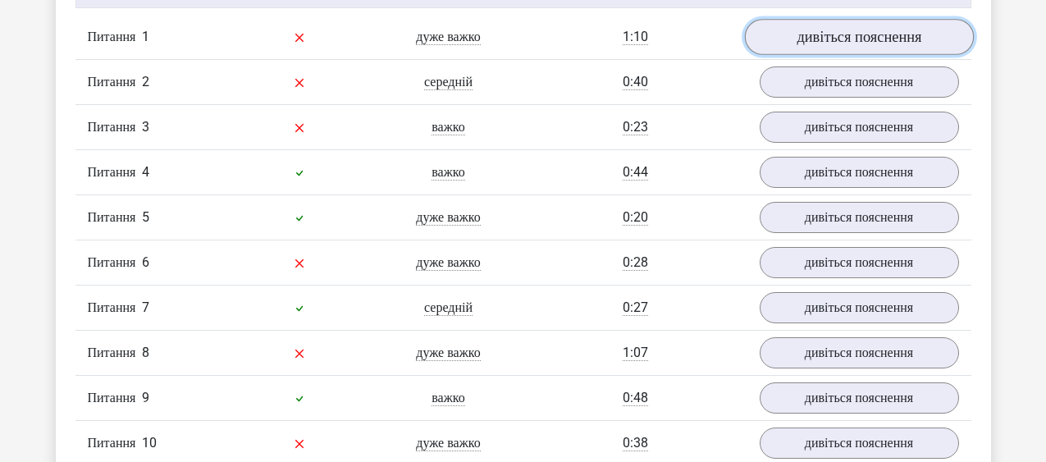
click at [848, 47] on link "дивіться пояснення" at bounding box center [858, 38] width 229 height 36
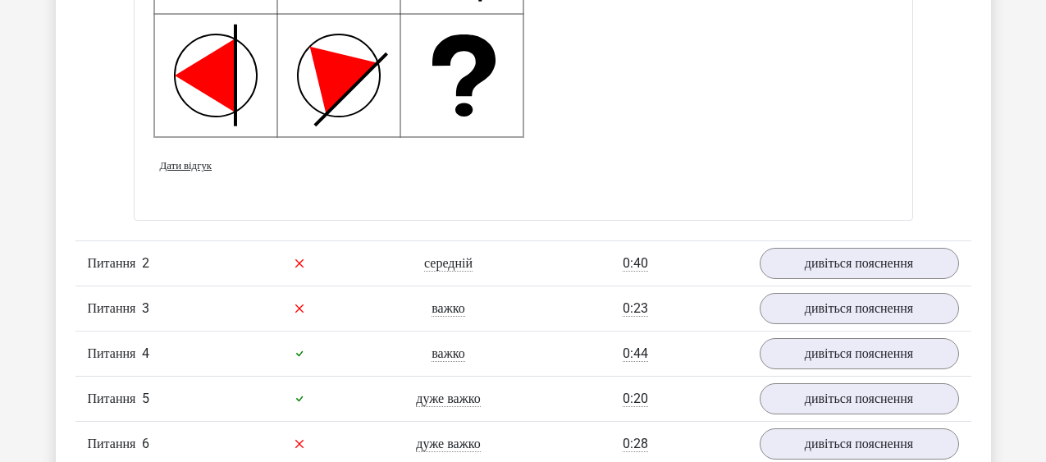
scroll to position [2253, 0]
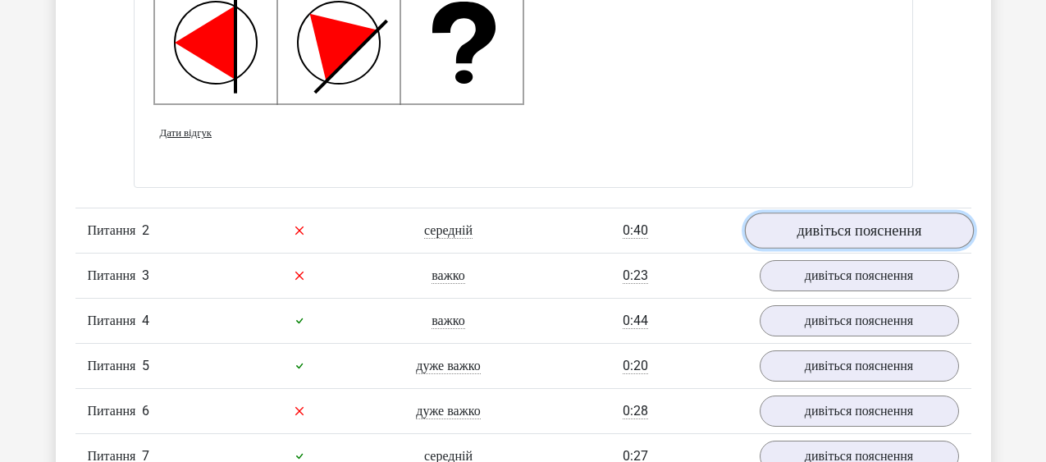
click at [910, 249] on link "дивіться пояснення" at bounding box center [858, 231] width 229 height 36
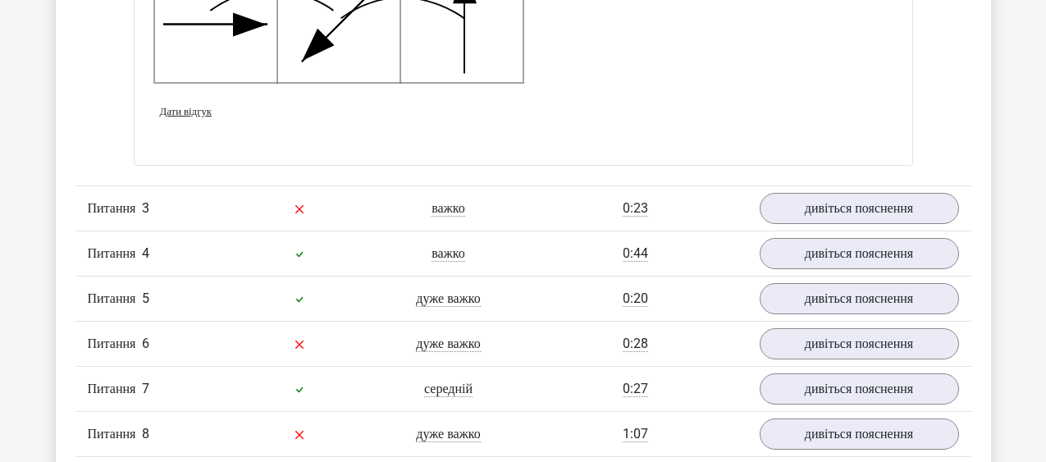
scroll to position [3358, 0]
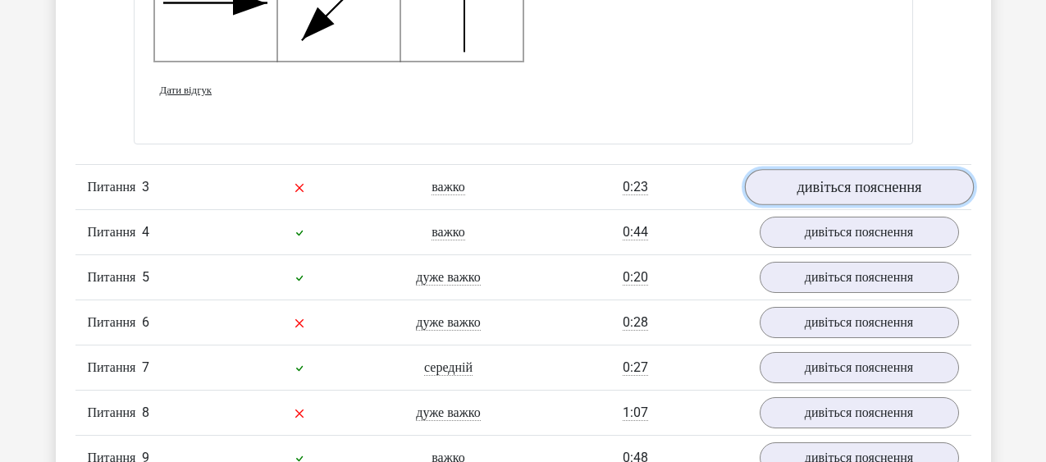
click at [924, 205] on link "дивіться пояснення" at bounding box center [858, 187] width 229 height 36
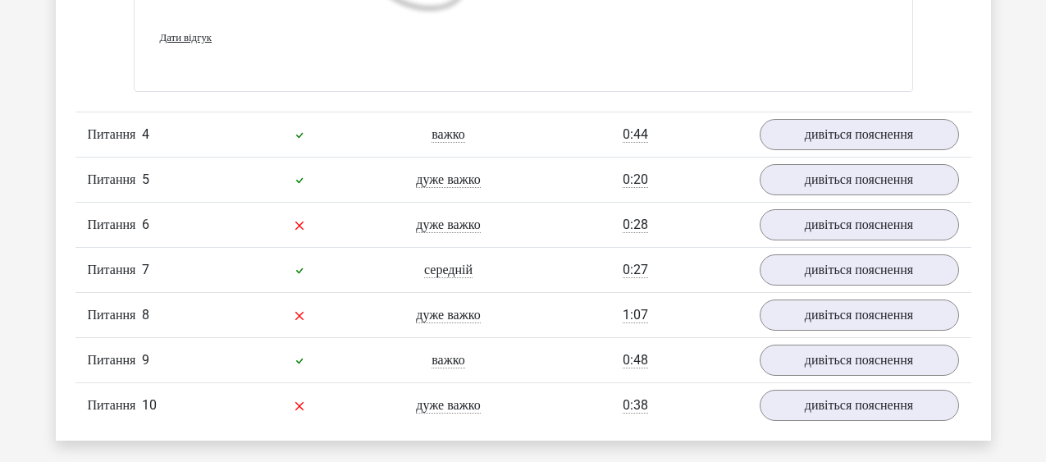
scroll to position [4639, 0]
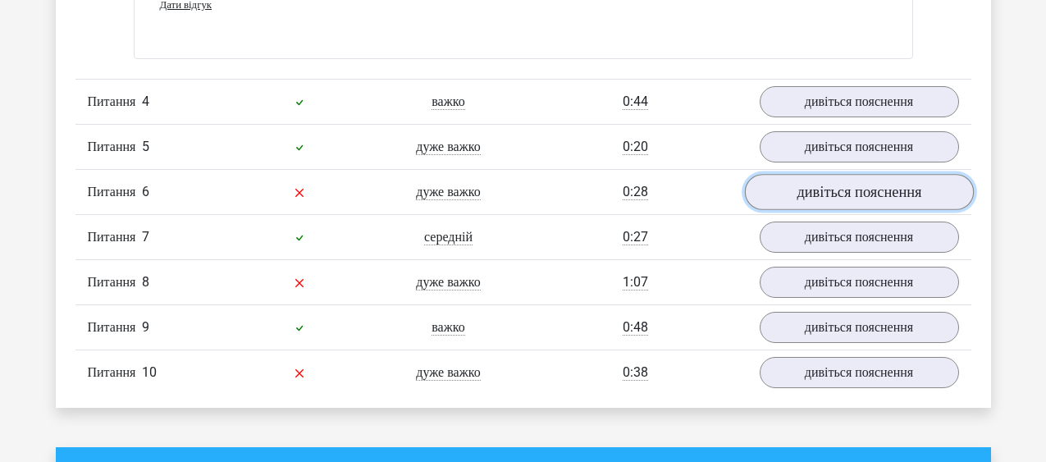
click at [915, 210] on link "дивіться пояснення" at bounding box center [858, 192] width 229 height 36
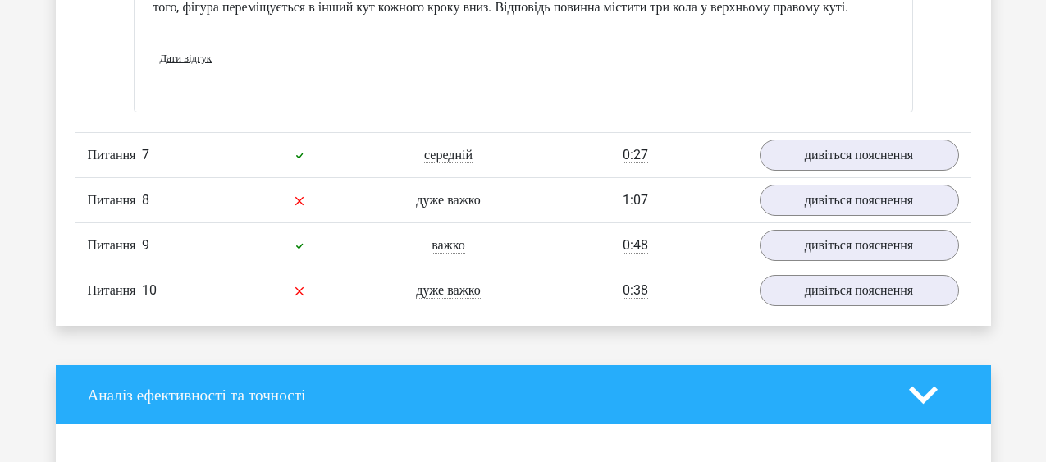
scroll to position [5415, 0]
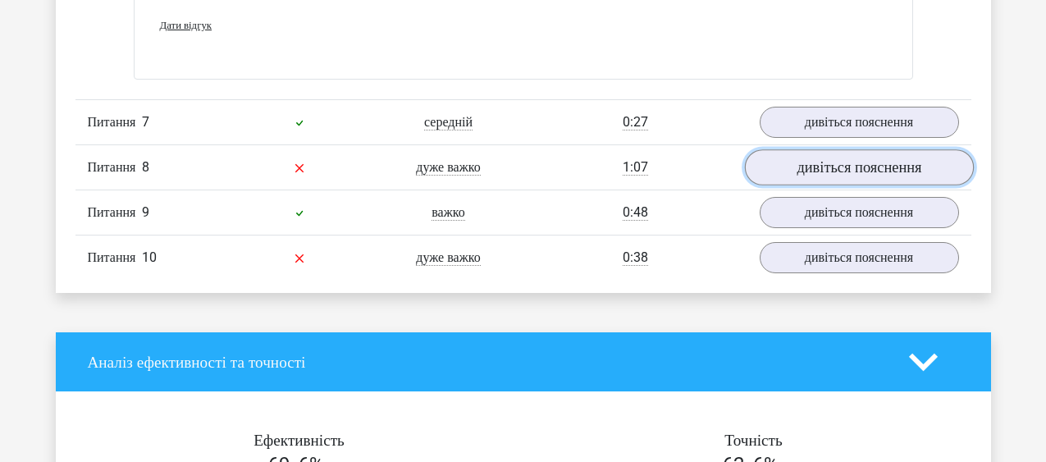
click at [951, 185] on link "дивіться пояснення" at bounding box center [858, 167] width 229 height 36
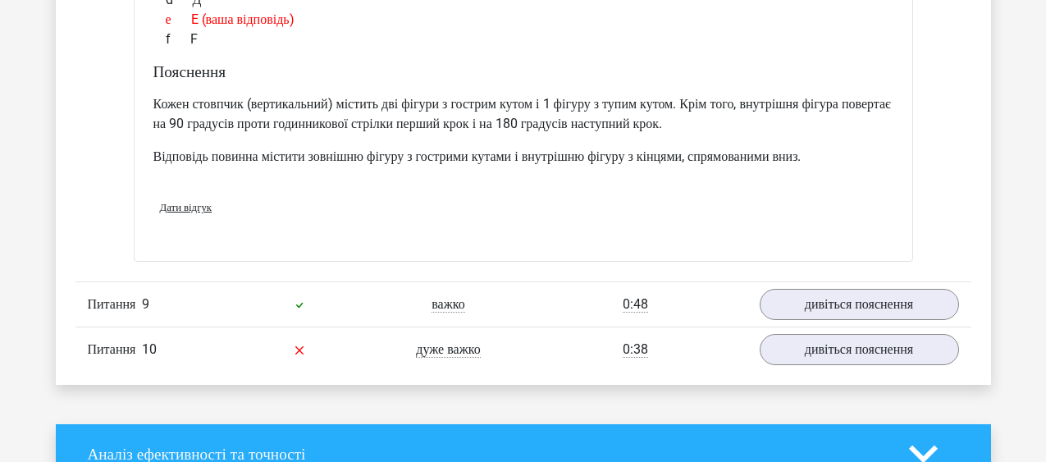
scroll to position [6061, 0]
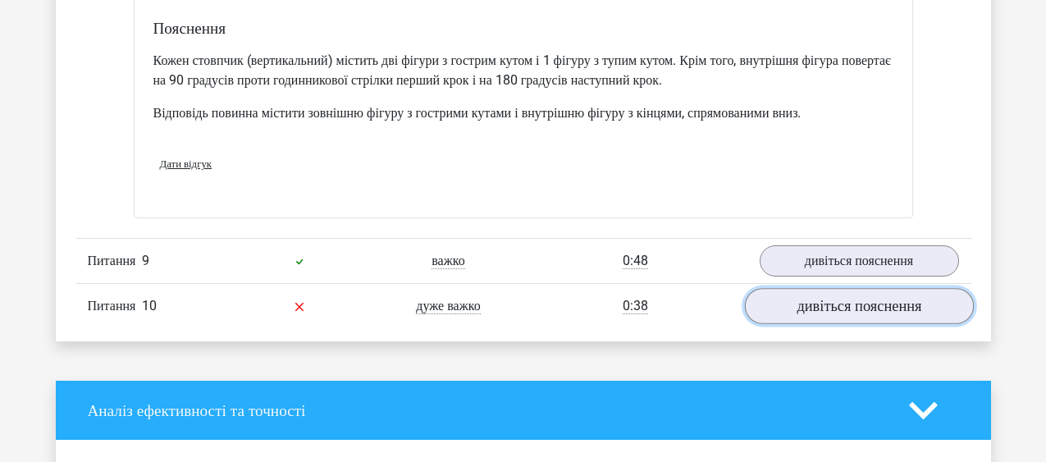
click at [913, 325] on link "дивіться пояснення" at bounding box center [858, 307] width 229 height 36
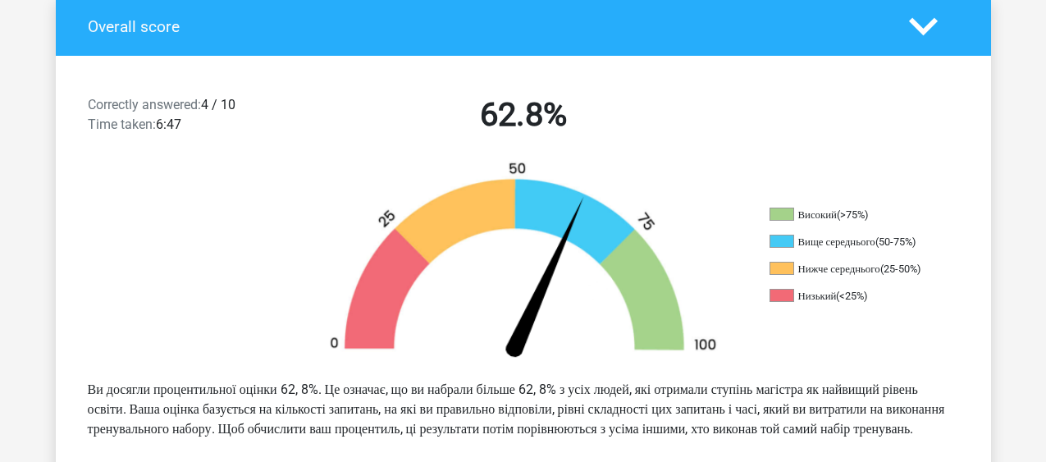
scroll to position [0, 0]
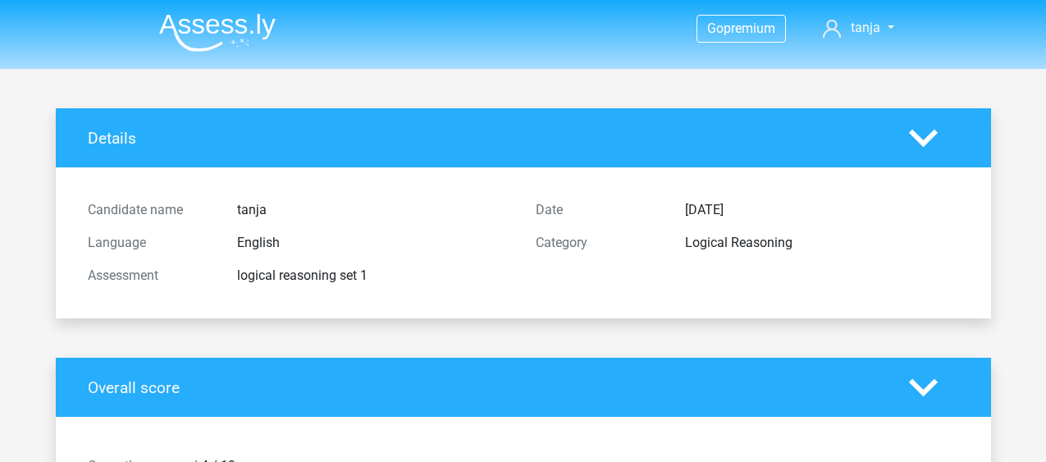
click at [236, 17] on img at bounding box center [217, 32] width 117 height 39
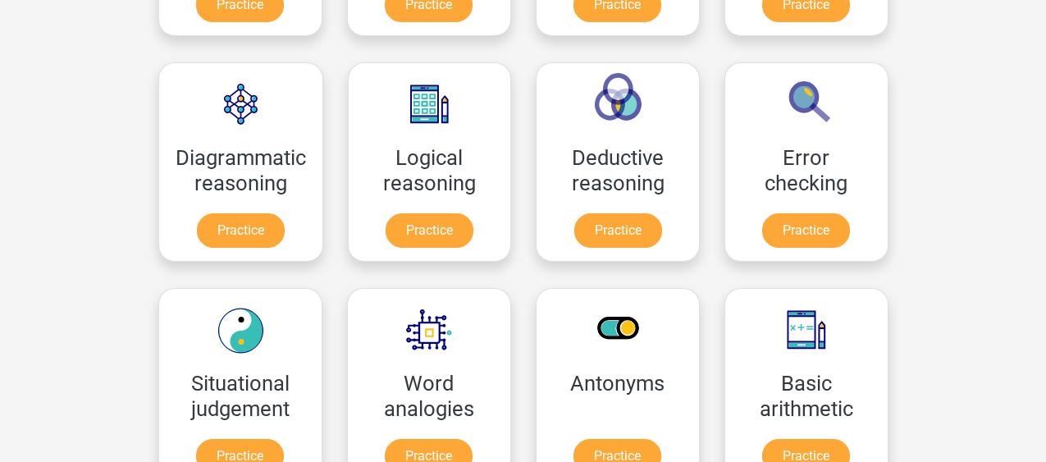
scroll to position [537, 0]
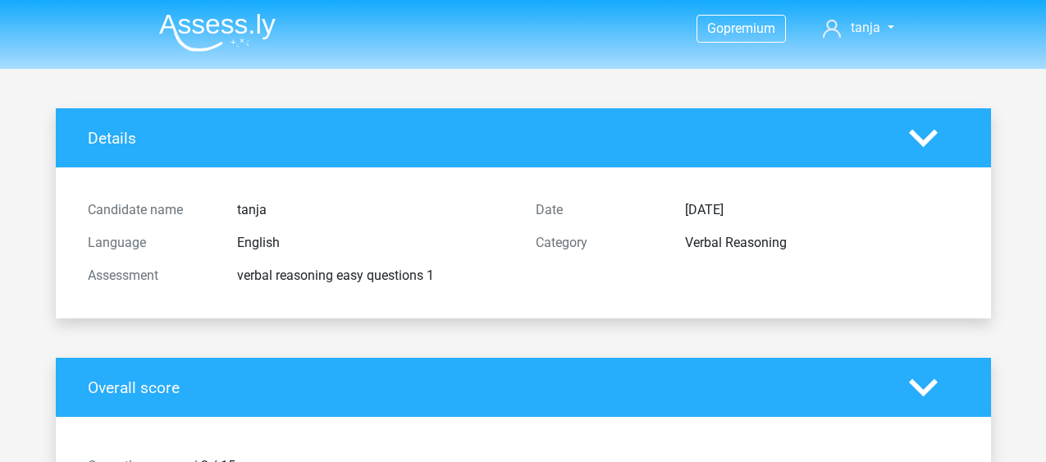
click at [199, 32] on img at bounding box center [217, 32] width 117 height 39
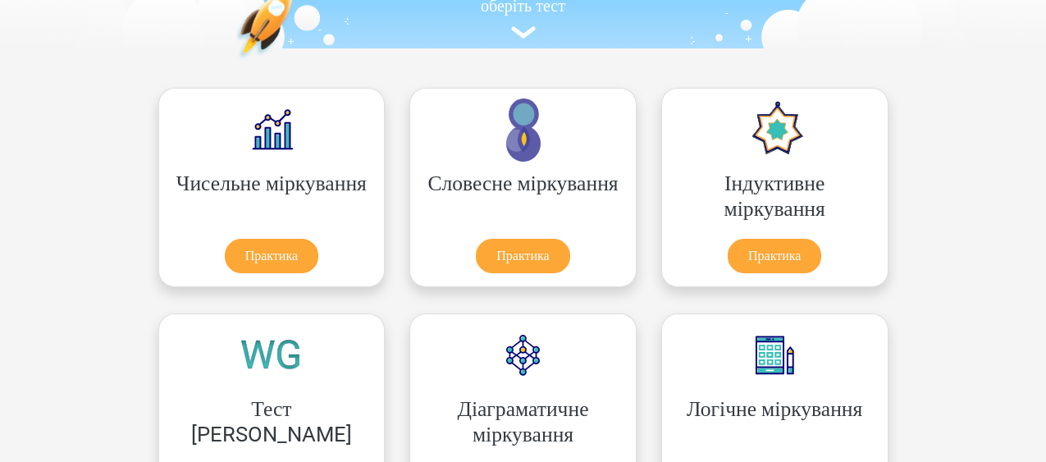
scroll to position [219, 0]
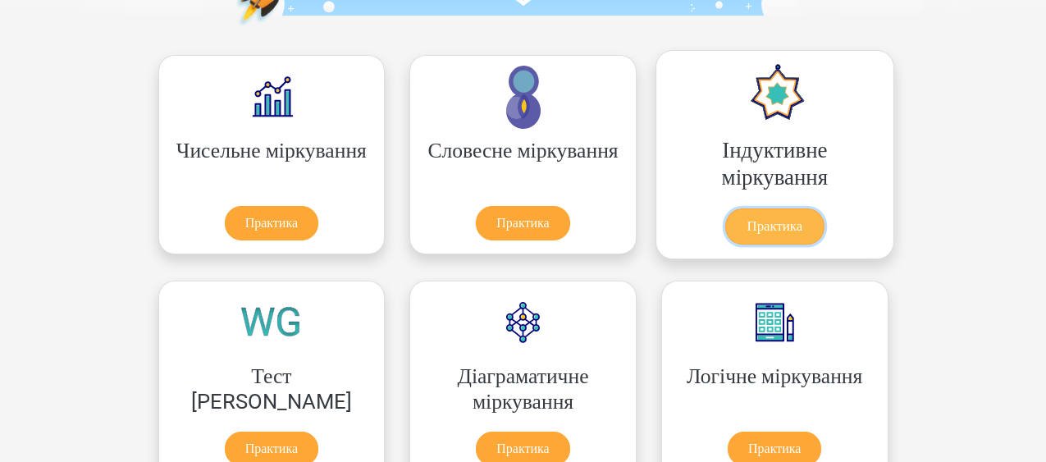
click at [725, 216] on link "Практика" at bounding box center [774, 226] width 98 height 36
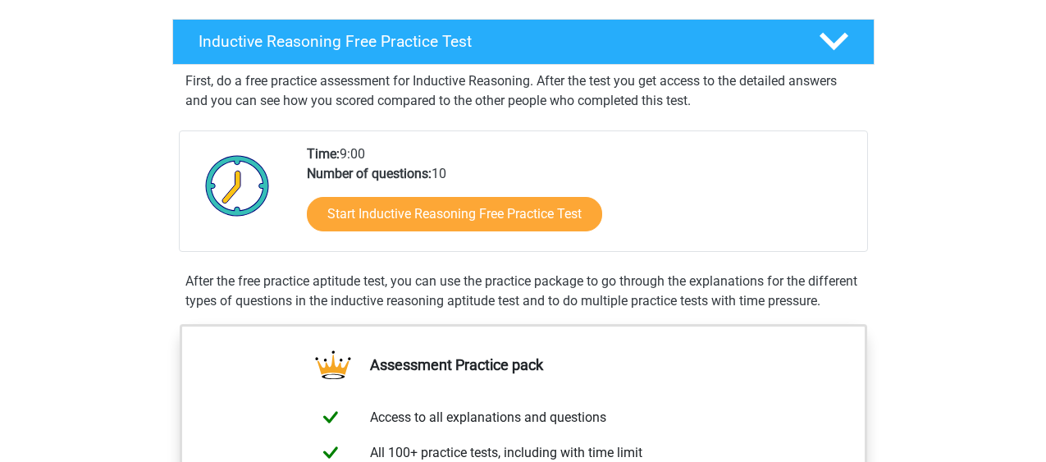
scroll to position [274, 0]
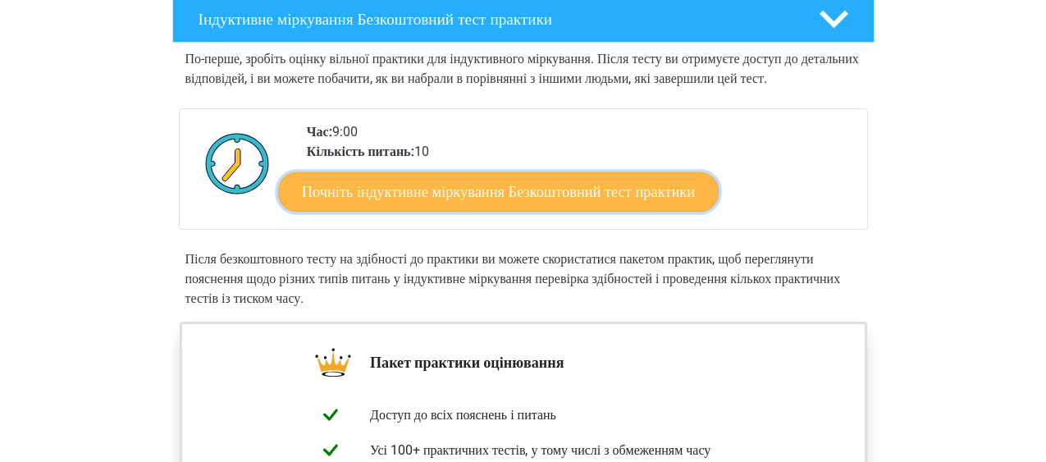
click at [665, 211] on link "Почніть індуктивне міркування Безкоштовний тест практики" at bounding box center [498, 191] width 441 height 39
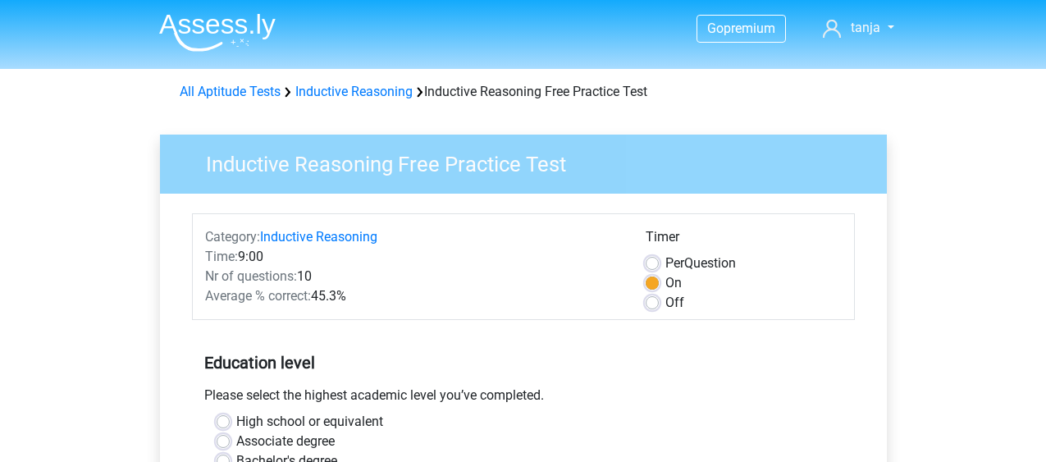
scroll to position [405, 0]
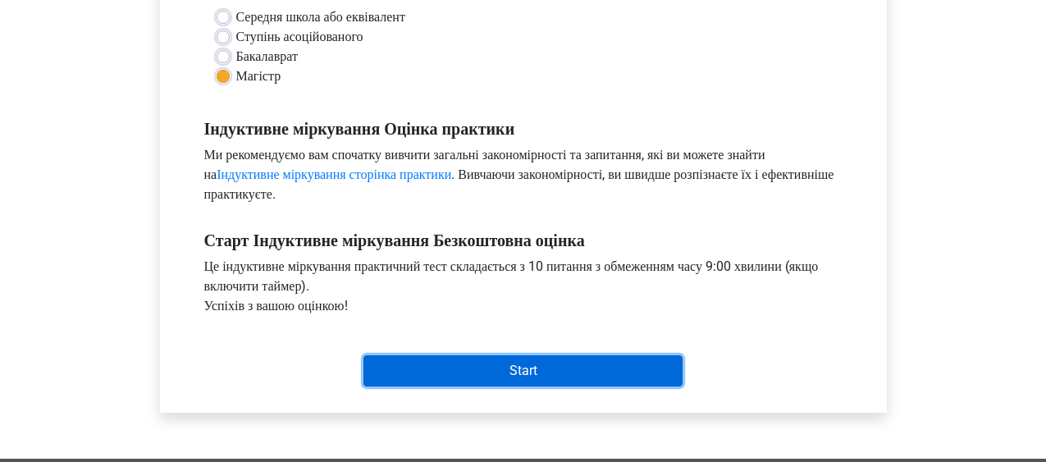
click at [634, 358] on input "Start" at bounding box center [523, 370] width 319 height 31
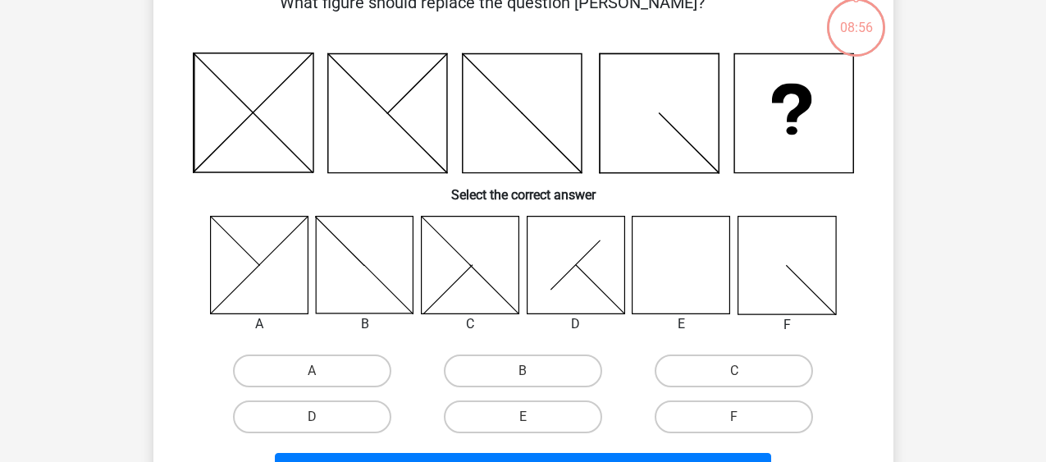
scroll to position [131, 0]
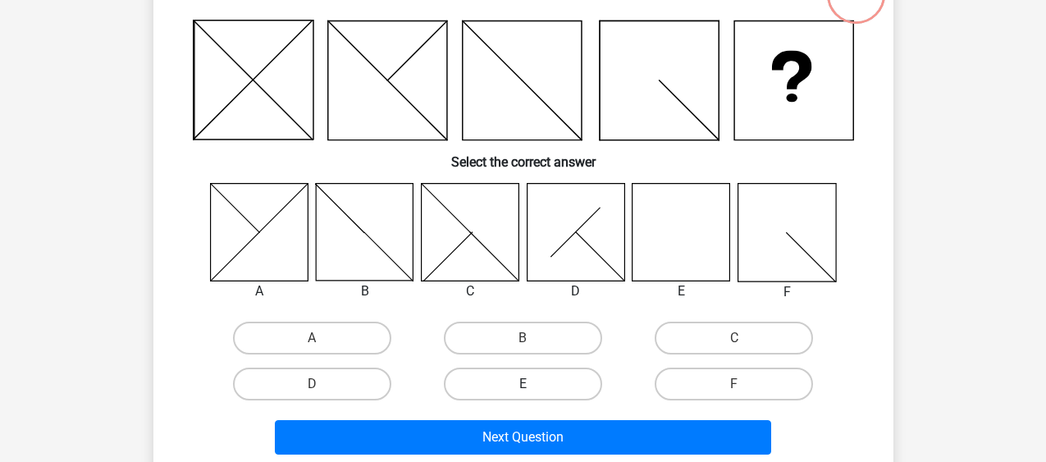
click at [560, 377] on label "E" at bounding box center [523, 384] width 158 height 33
click at [533, 384] on input "E" at bounding box center [528, 389] width 11 height 11
radio input "true"
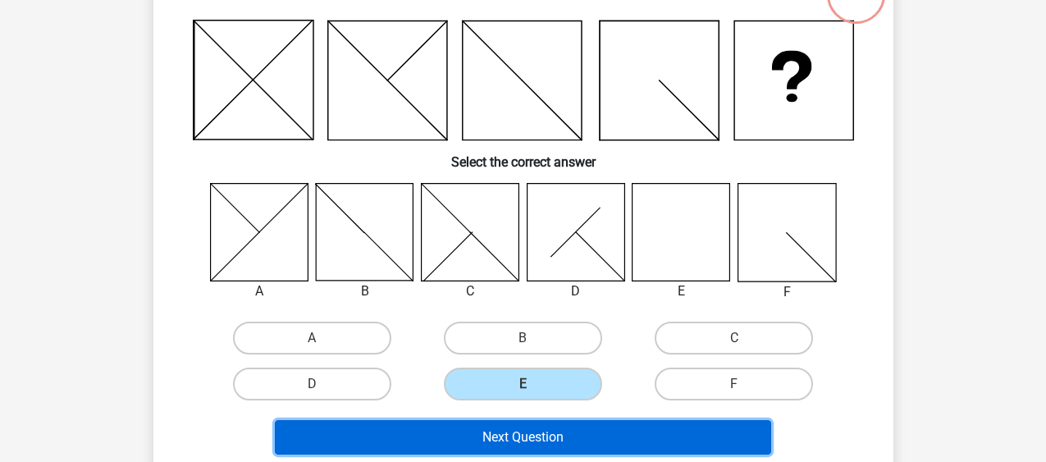
click at [594, 440] on button "Next Question" at bounding box center [523, 437] width 496 height 34
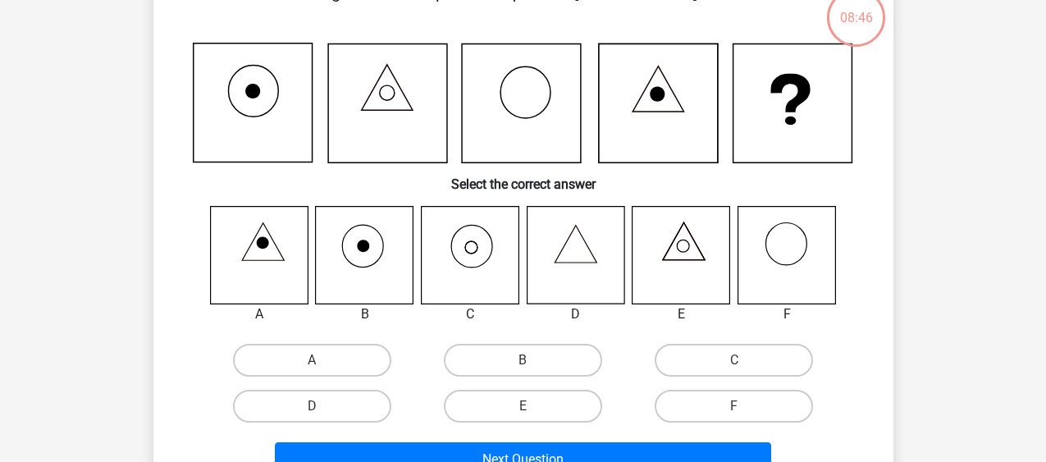
scroll to position [141, 0]
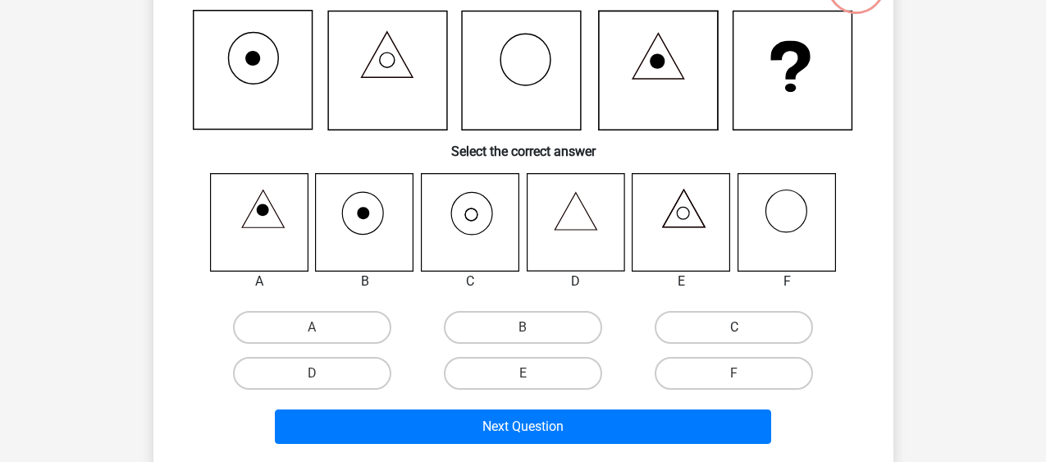
click at [780, 320] on label "C" at bounding box center [734, 327] width 158 height 33
click at [745, 327] on input "C" at bounding box center [739, 332] width 11 height 11
radio input "true"
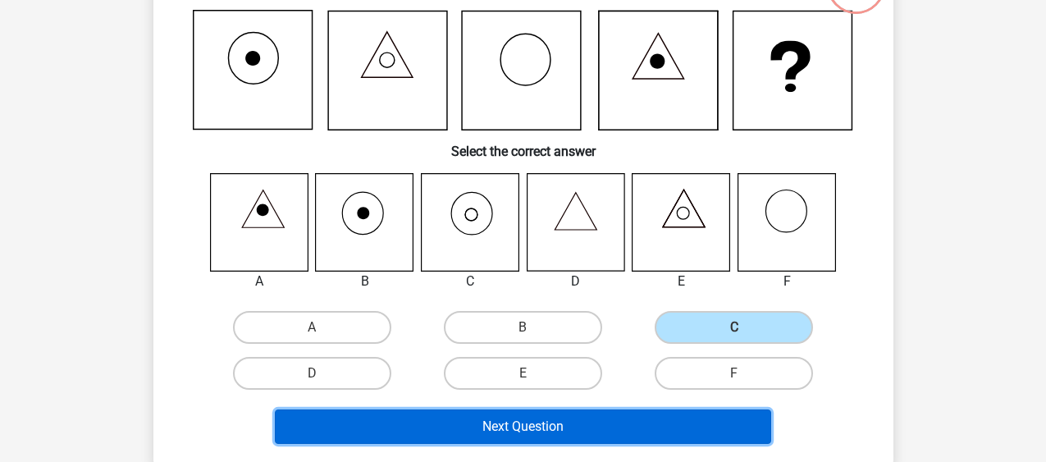
click at [649, 420] on button "Next Question" at bounding box center [523, 426] width 496 height 34
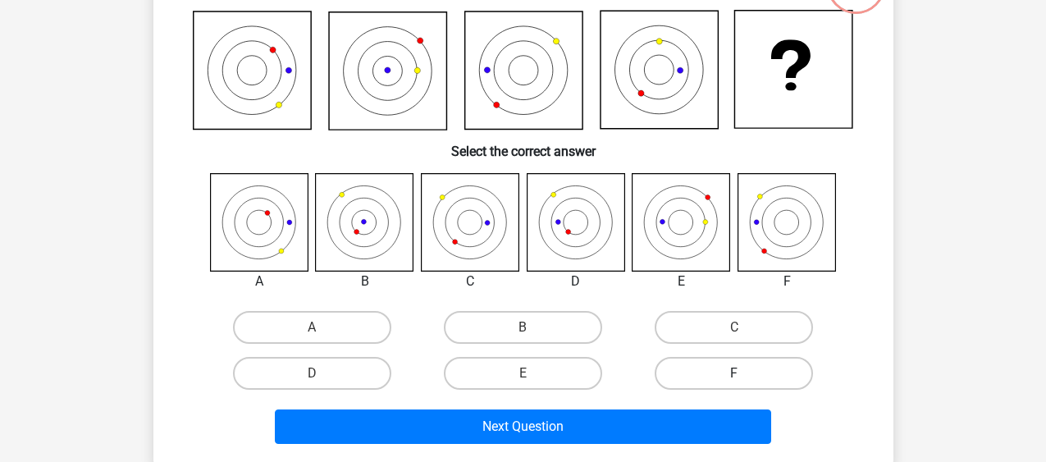
click at [779, 373] on label "F" at bounding box center [734, 373] width 158 height 33
click at [745, 373] on input "F" at bounding box center [739, 378] width 11 height 11
radio input "true"
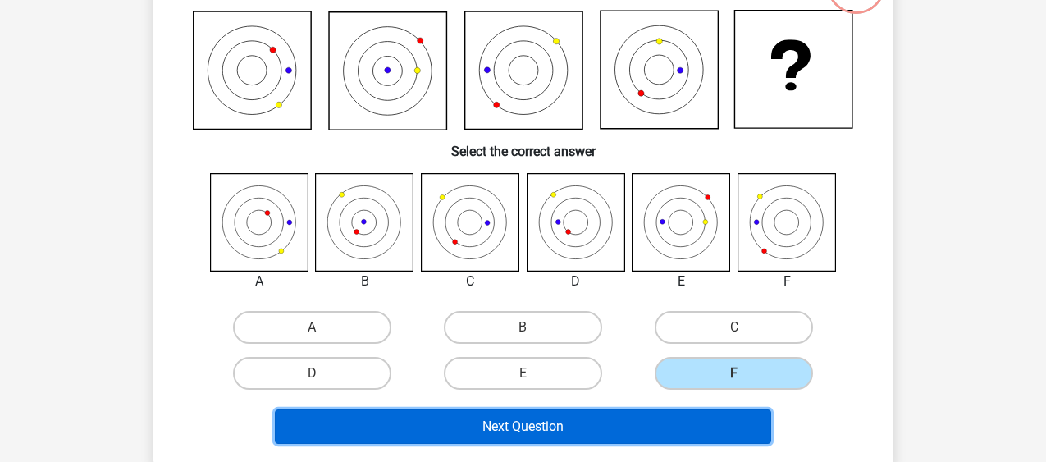
click at [702, 430] on button "Next Question" at bounding box center [523, 426] width 496 height 34
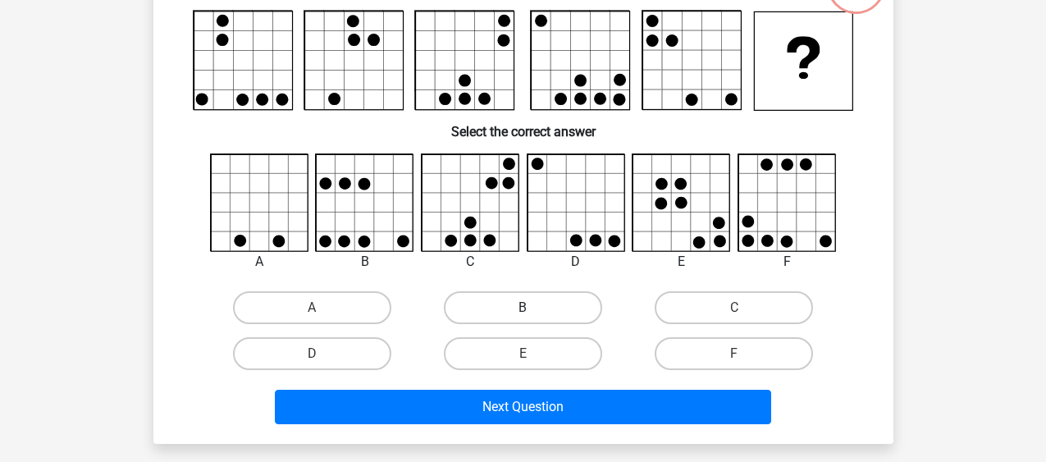
click at [549, 304] on label "B" at bounding box center [523, 307] width 158 height 33
click at [533, 308] on input "B" at bounding box center [528, 313] width 11 height 11
radio input "true"
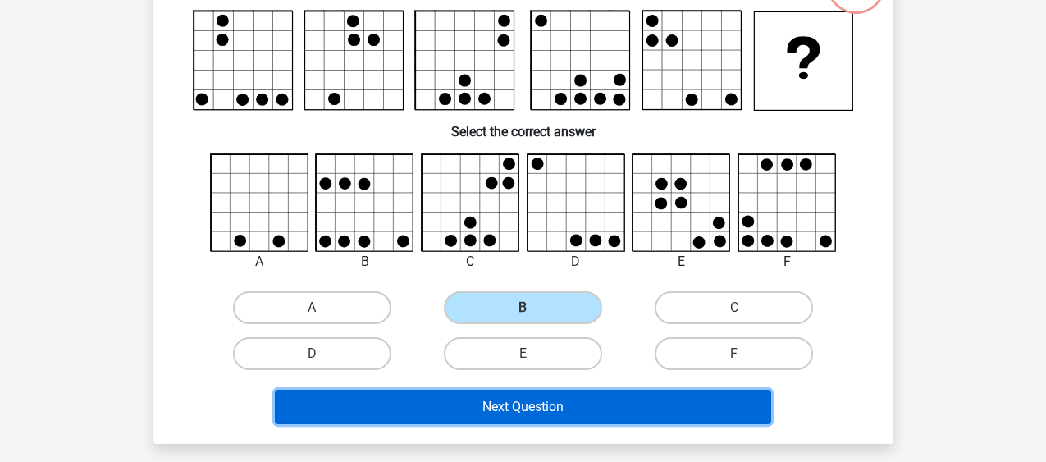
click at [599, 415] on button "Next Question" at bounding box center [523, 407] width 496 height 34
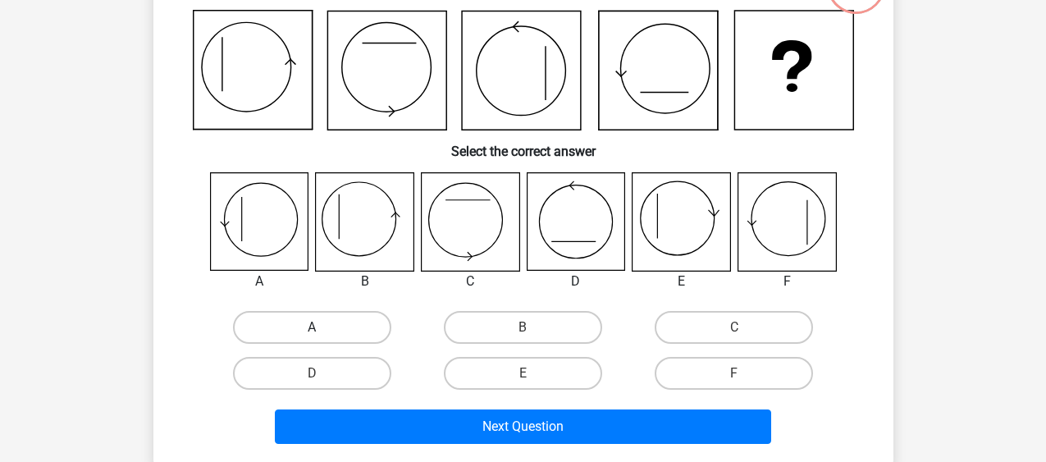
click at [358, 327] on label "A" at bounding box center [312, 327] width 158 height 33
click at [322, 327] on input "A" at bounding box center [317, 332] width 11 height 11
radio input "true"
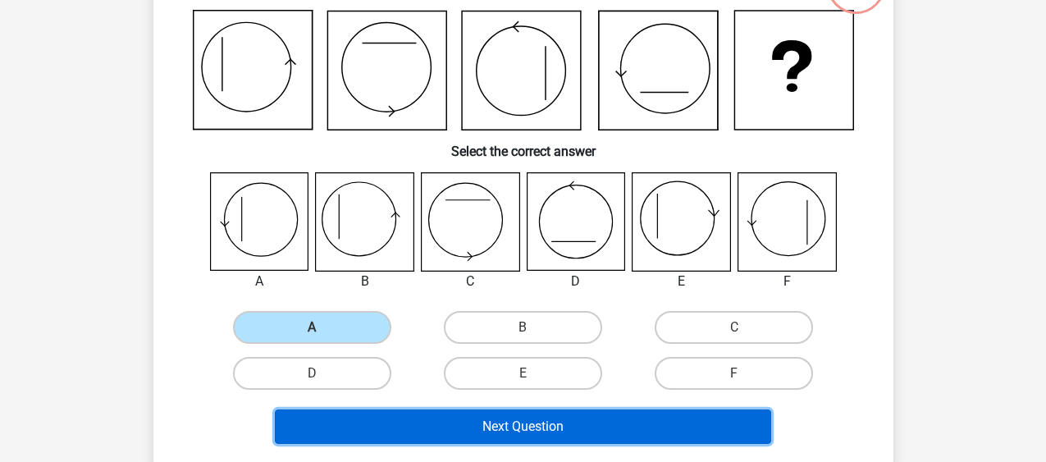
click at [483, 426] on button "Next Question" at bounding box center [523, 426] width 496 height 34
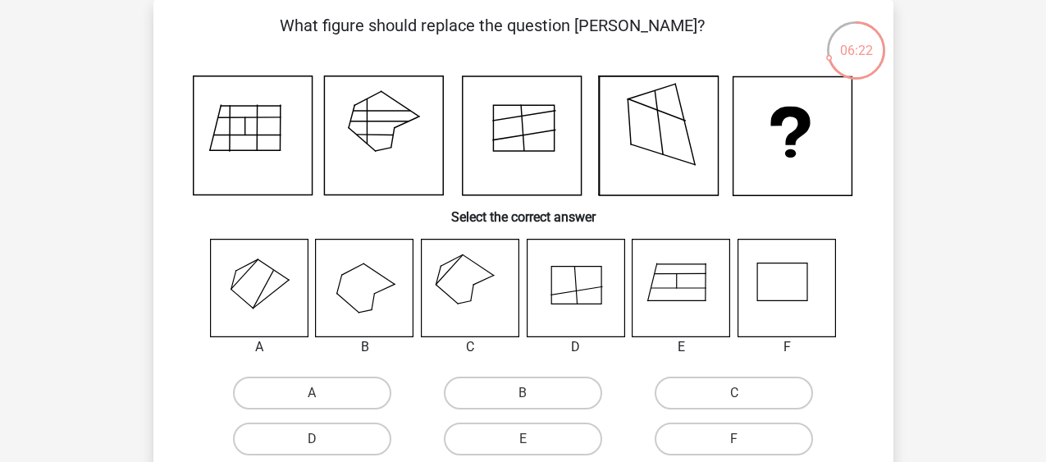
scroll to position [108, 0]
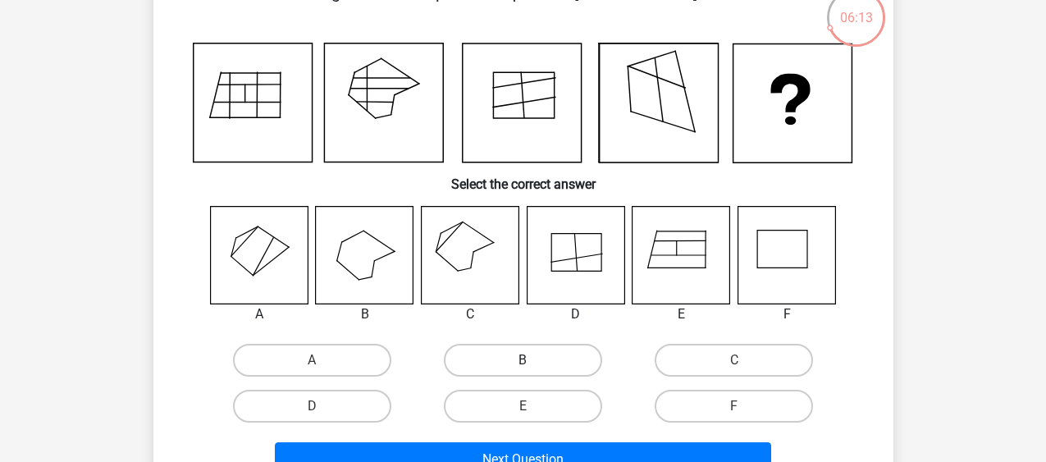
click at [567, 353] on label "B" at bounding box center [523, 360] width 158 height 33
click at [533, 360] on input "B" at bounding box center [528, 365] width 11 height 11
radio input "true"
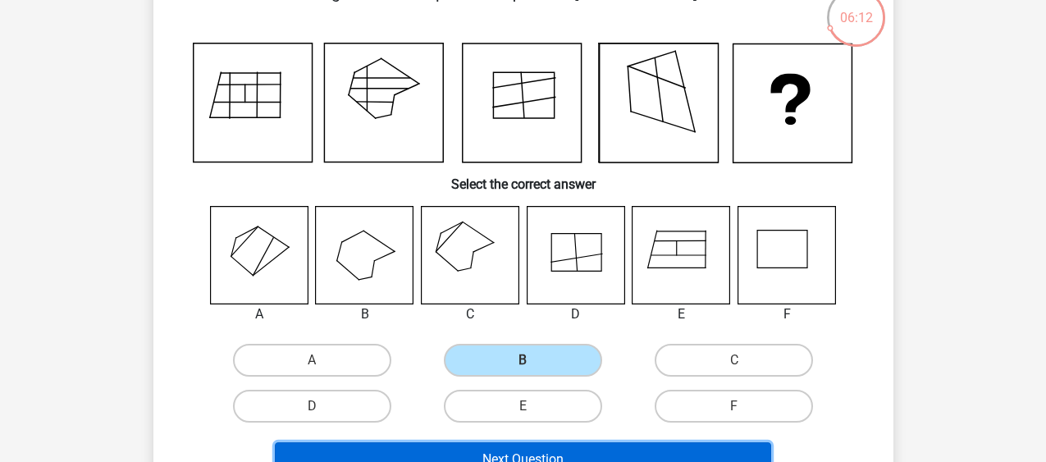
click at [576, 445] on button "Next Question" at bounding box center [523, 459] width 496 height 34
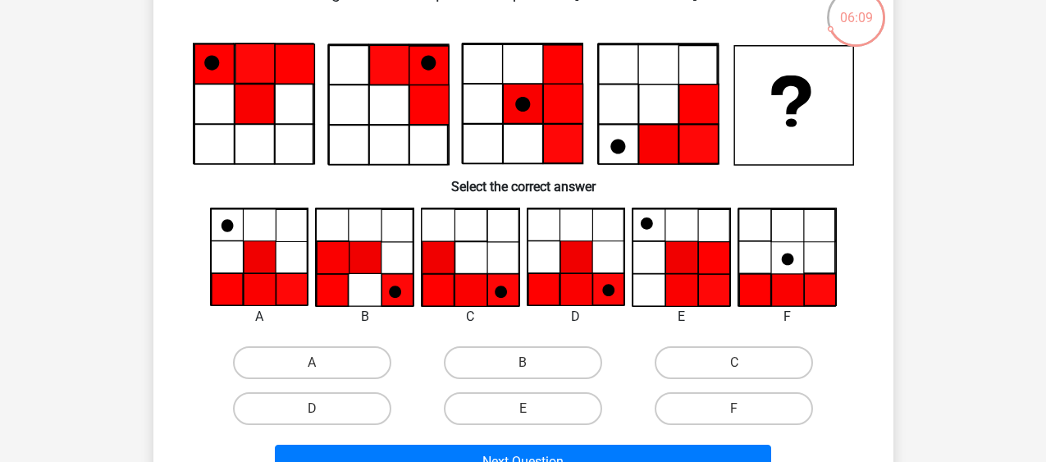
scroll to position [141, 0]
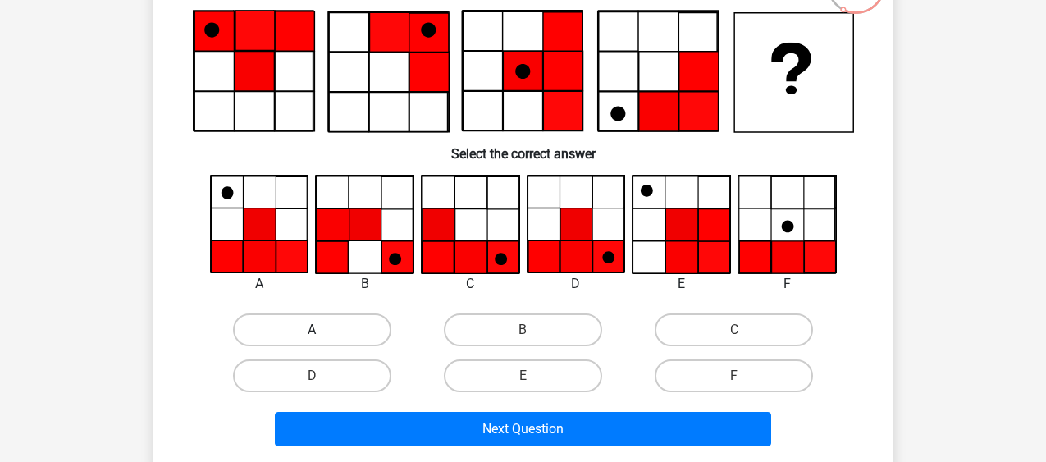
click at [323, 329] on label "A" at bounding box center [312, 329] width 158 height 33
click at [322, 330] on input "A" at bounding box center [317, 335] width 11 height 11
radio input "true"
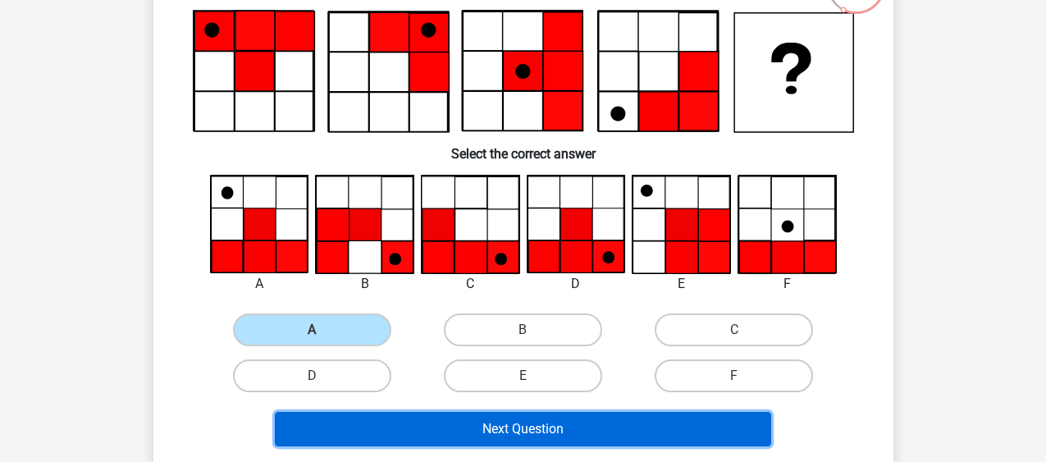
click at [491, 423] on button "Next Question" at bounding box center [523, 429] width 496 height 34
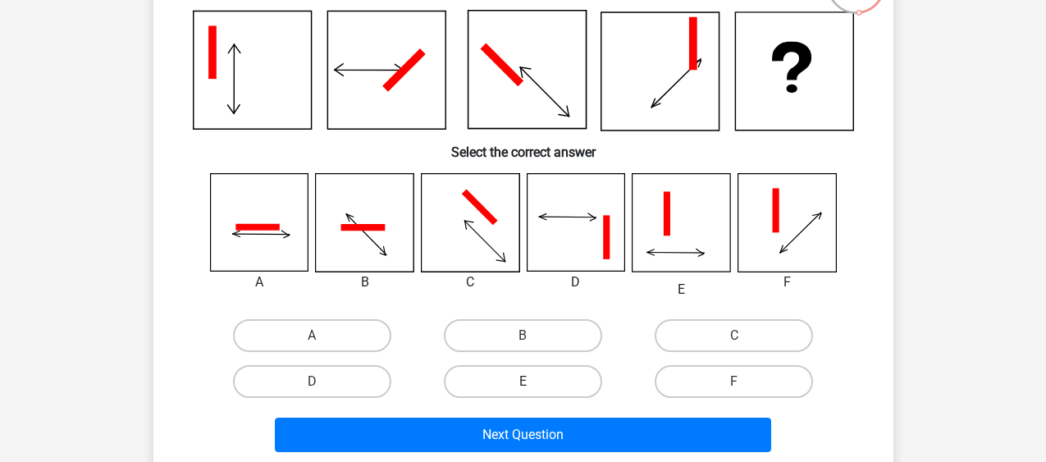
click at [515, 379] on label "E" at bounding box center [523, 381] width 158 height 33
click at [523, 382] on input "E" at bounding box center [528, 387] width 11 height 11
radio input "true"
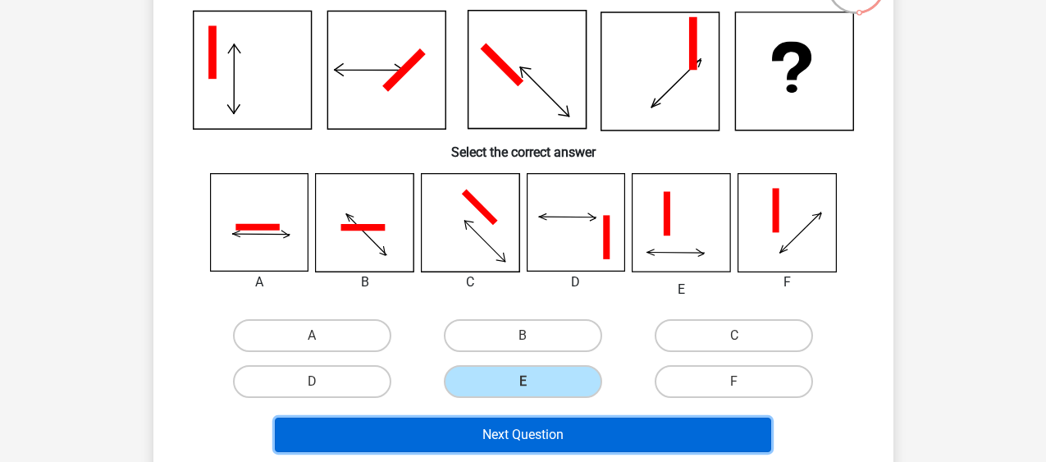
click at [515, 427] on button "Next Question" at bounding box center [523, 435] width 496 height 34
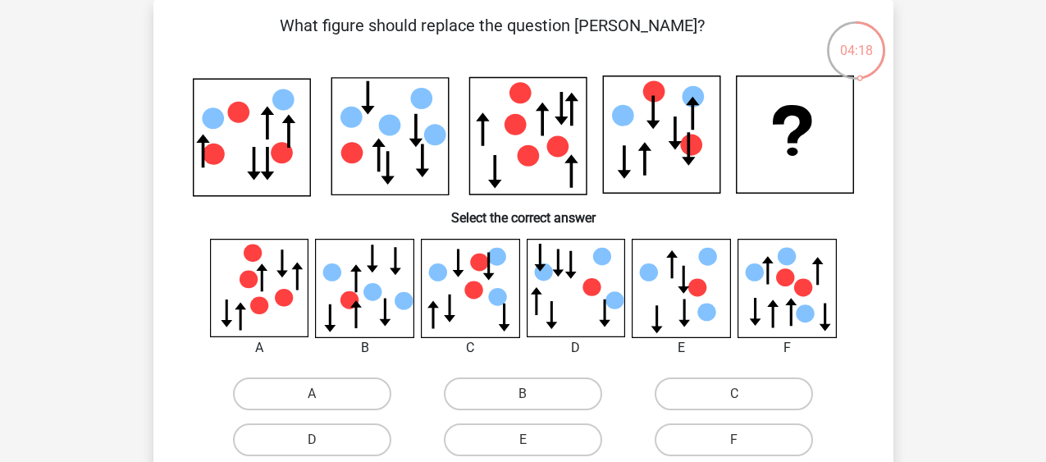
scroll to position [108, 0]
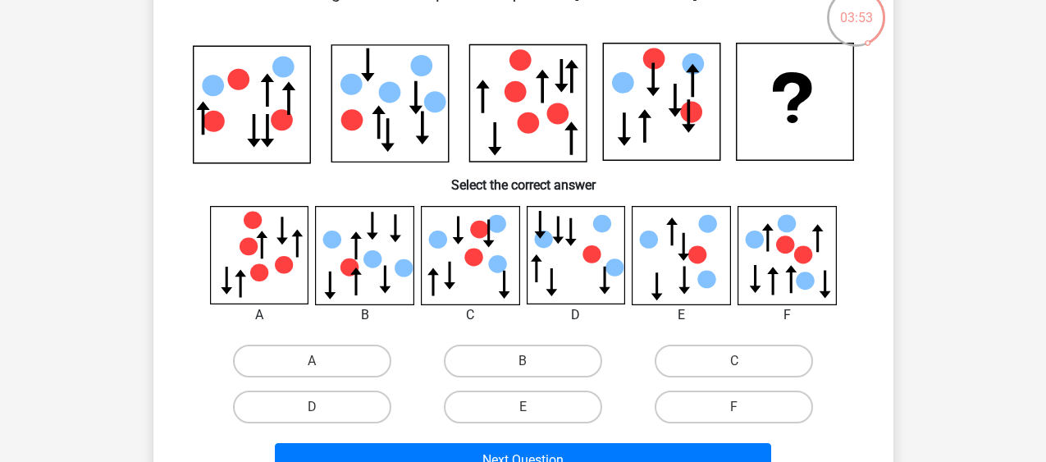
click at [369, 263] on icon at bounding box center [373, 259] width 18 height 18
click at [544, 352] on label "B" at bounding box center [523, 361] width 158 height 33
click at [533, 361] on input "B" at bounding box center [528, 366] width 11 height 11
radio input "true"
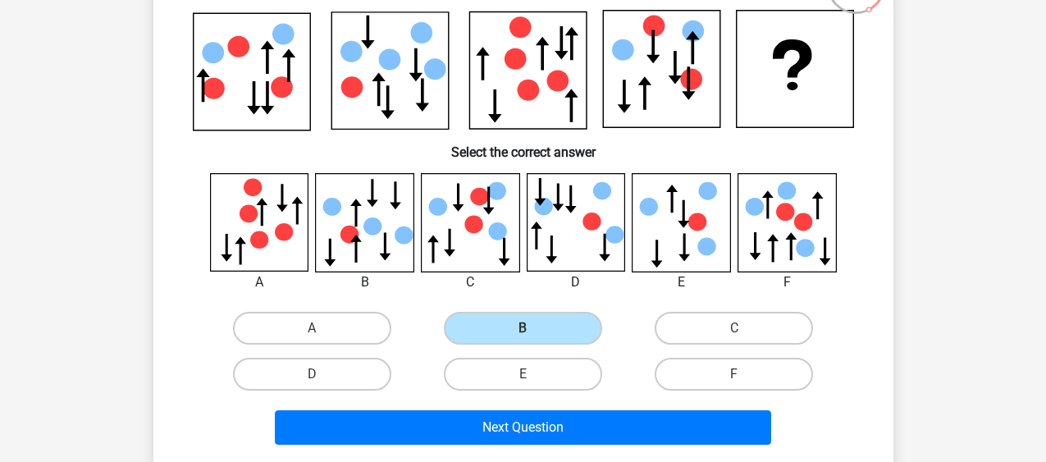
scroll to position [174, 0]
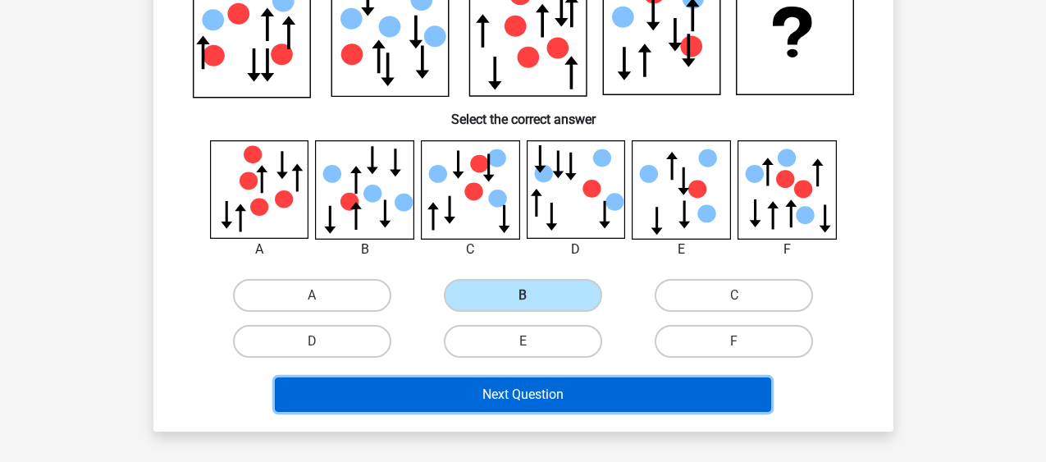
click at [650, 393] on button "Next Question" at bounding box center [523, 394] width 496 height 34
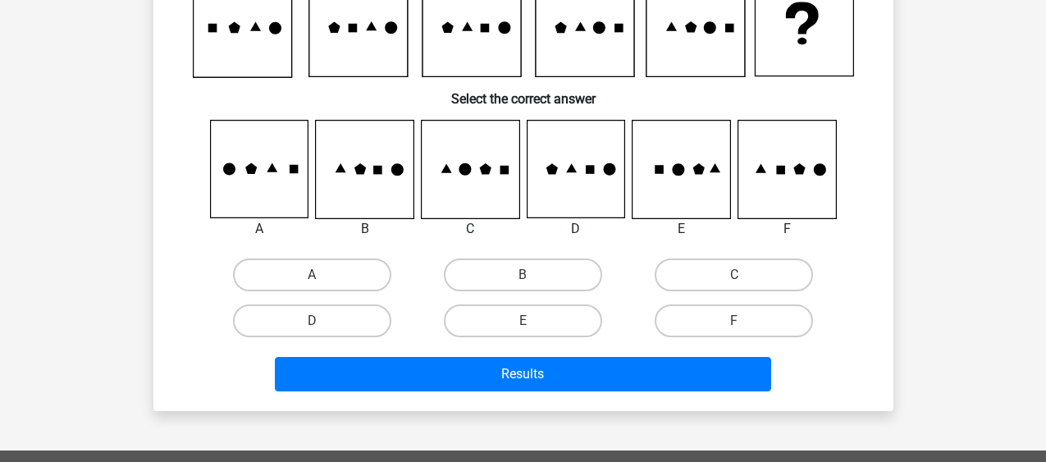
scroll to position [75, 0]
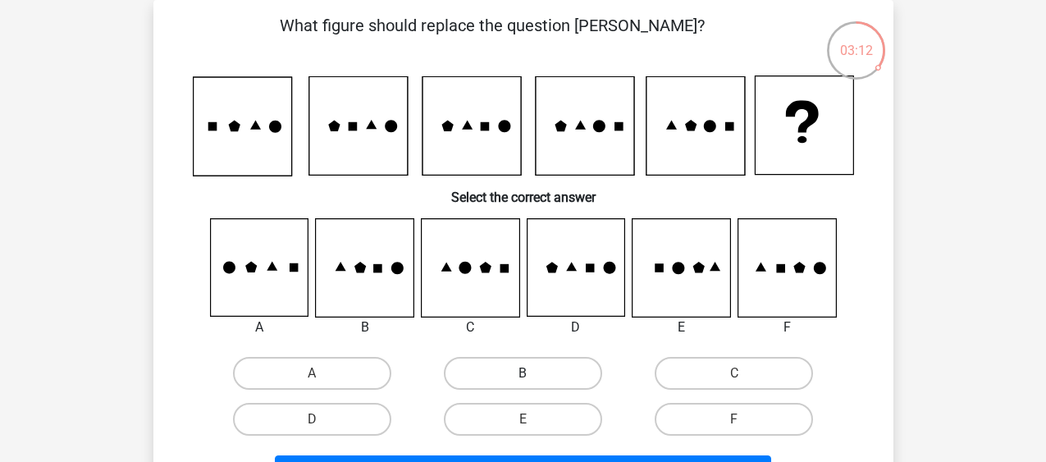
click at [509, 381] on label "B" at bounding box center [523, 373] width 158 height 33
click at [523, 381] on input "B" at bounding box center [528, 378] width 11 height 11
radio input "true"
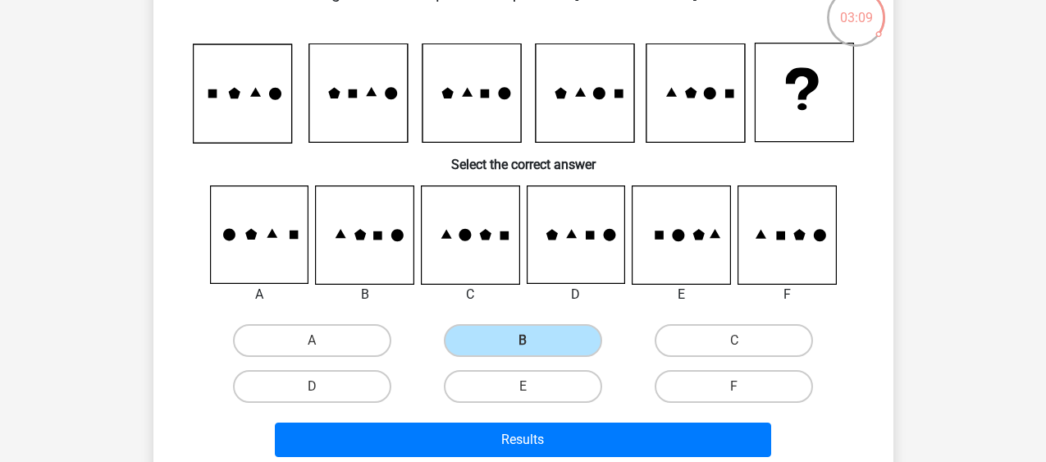
scroll to position [141, 0]
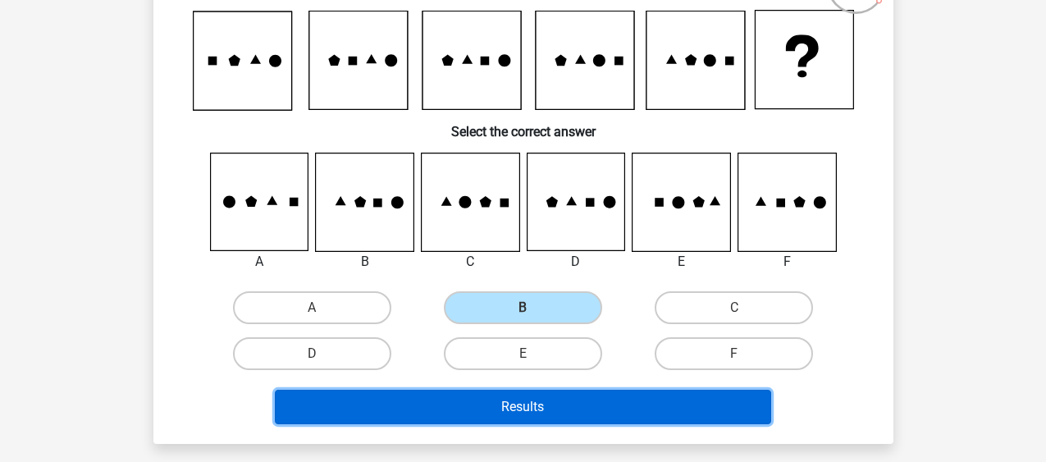
click at [641, 406] on button "Results" at bounding box center [523, 407] width 496 height 34
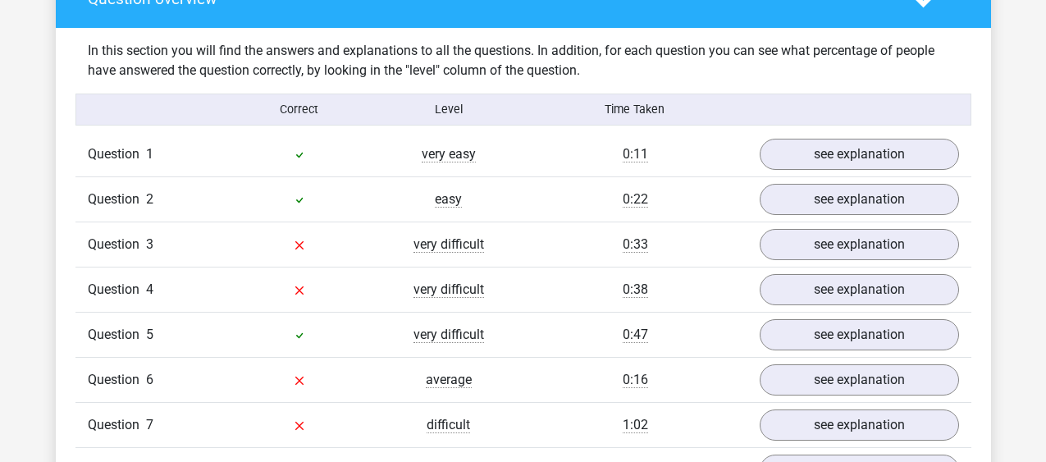
scroll to position [1280, 0]
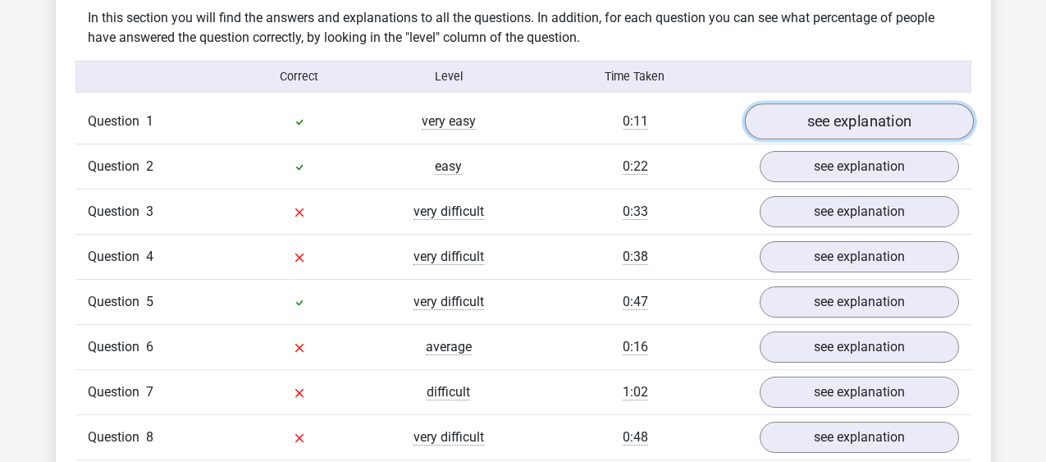
click at [853, 129] on link "see explanation" at bounding box center [858, 122] width 229 height 36
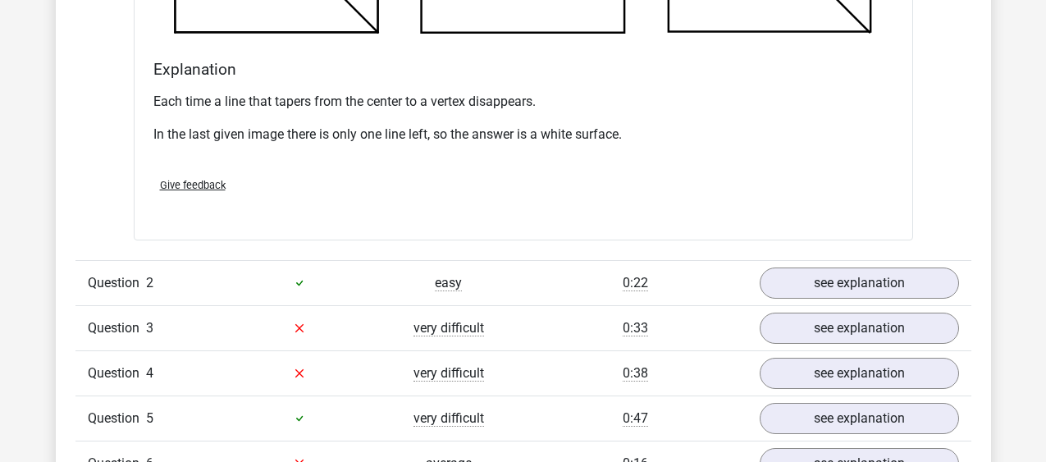
scroll to position [2177, 0]
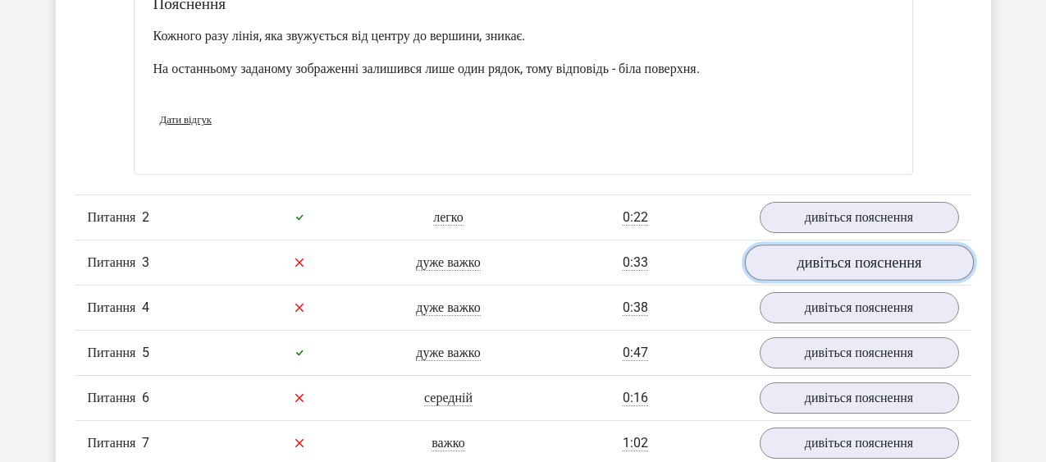
click at [912, 263] on link "дивіться пояснення" at bounding box center [858, 263] width 229 height 36
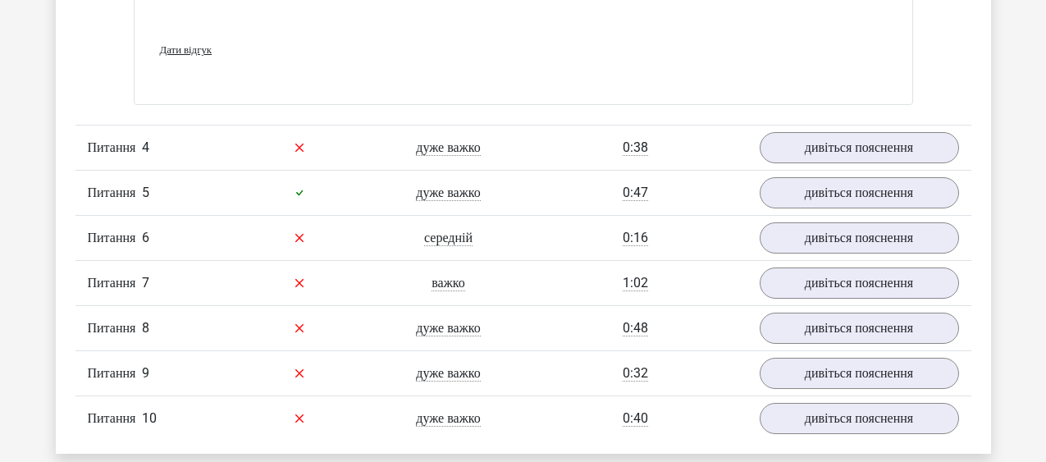
scroll to position [3743, 0]
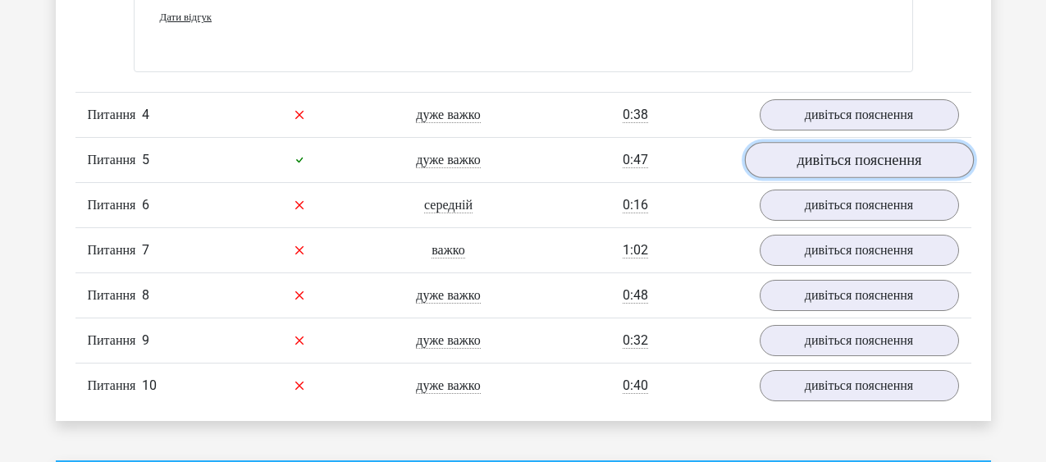
click at [871, 166] on link "дивіться пояснення" at bounding box center [858, 160] width 229 height 36
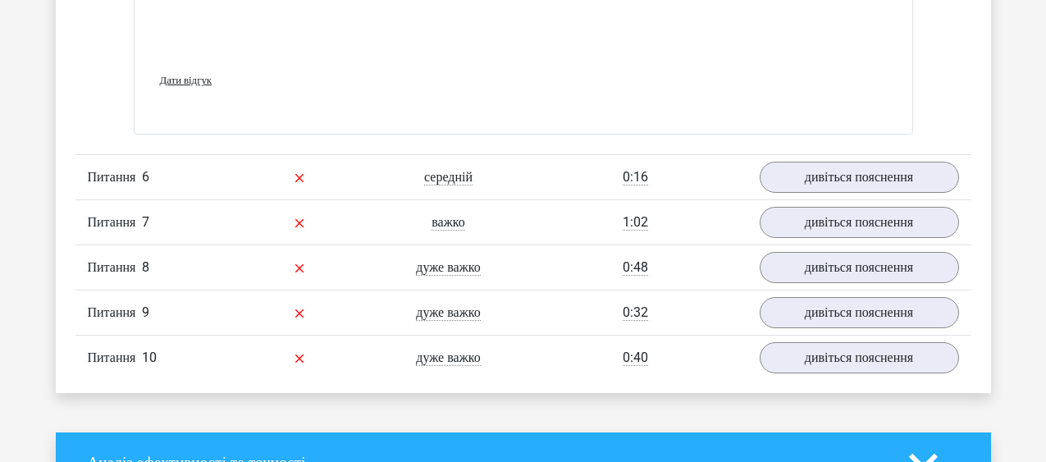
scroll to position [5177, 0]
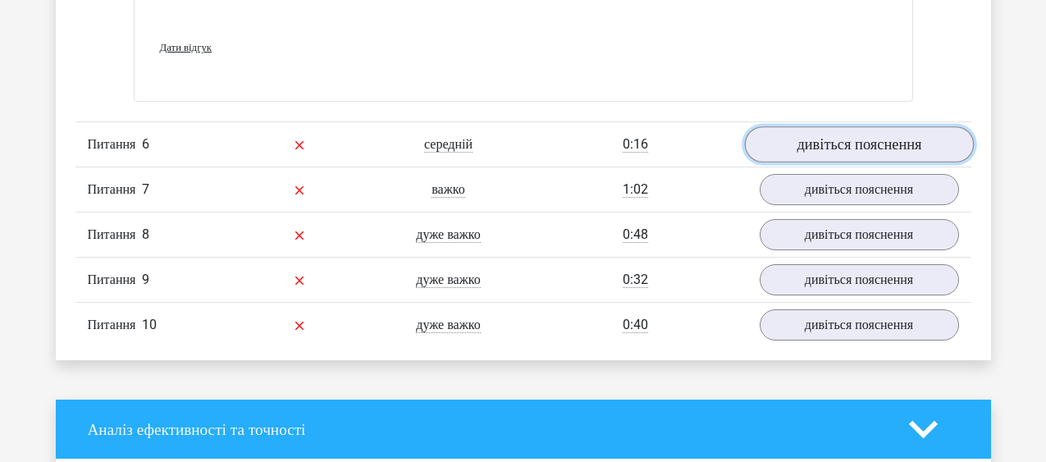
click at [915, 146] on link "дивіться пояснення" at bounding box center [858, 145] width 229 height 36
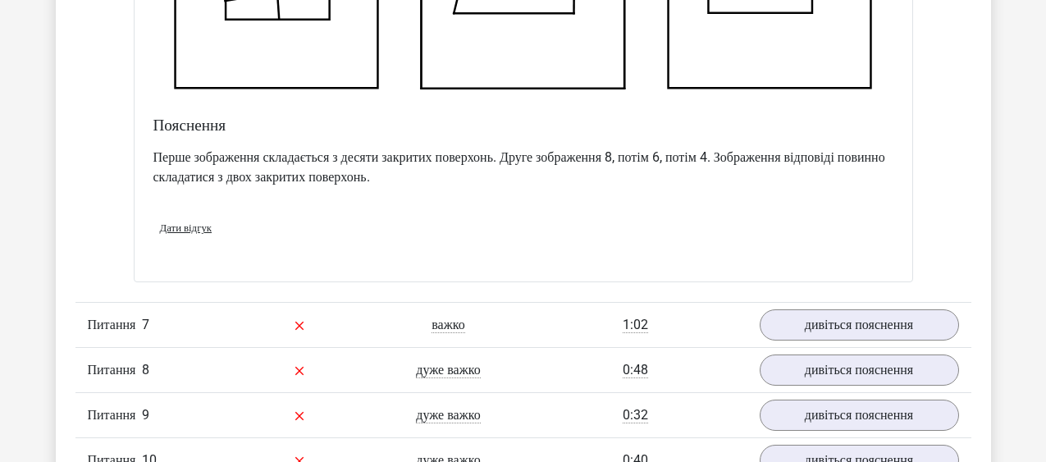
scroll to position [6030, 0]
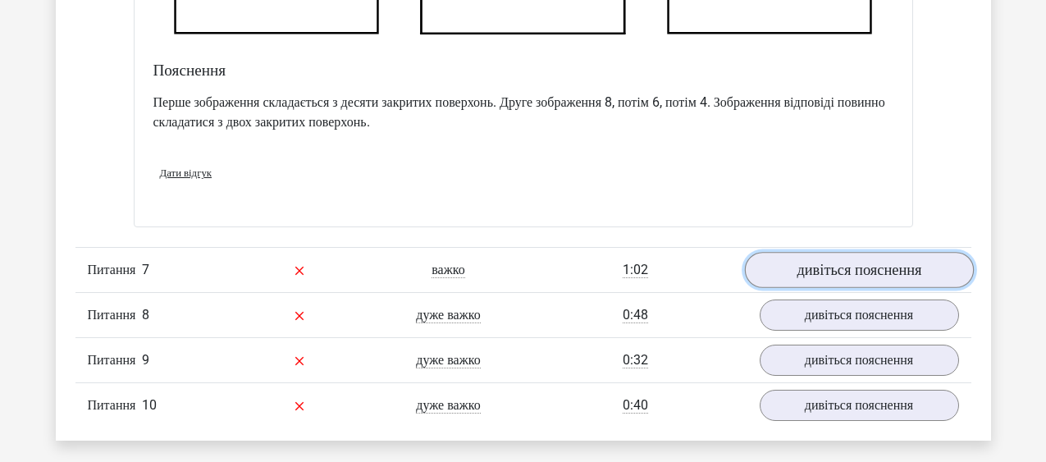
click at [897, 275] on link "дивіться пояснення" at bounding box center [858, 271] width 229 height 36
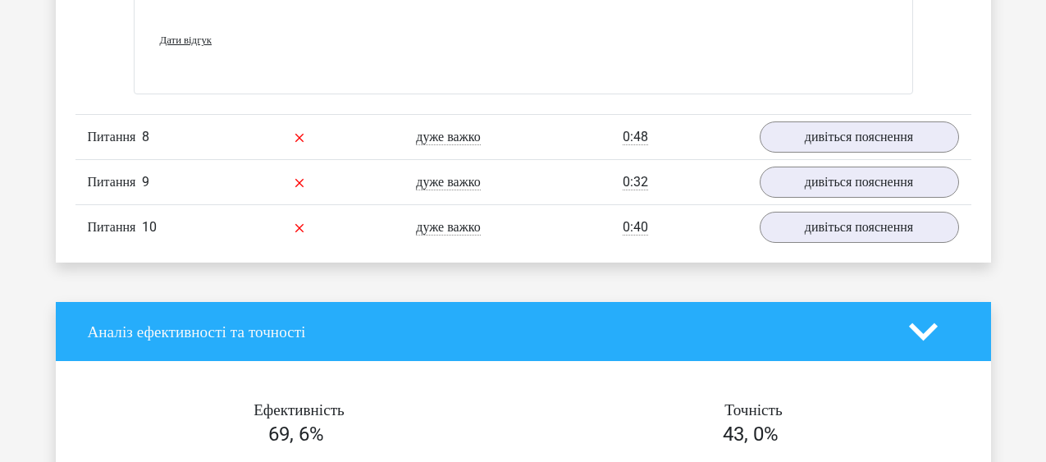
scroll to position [7606, 0]
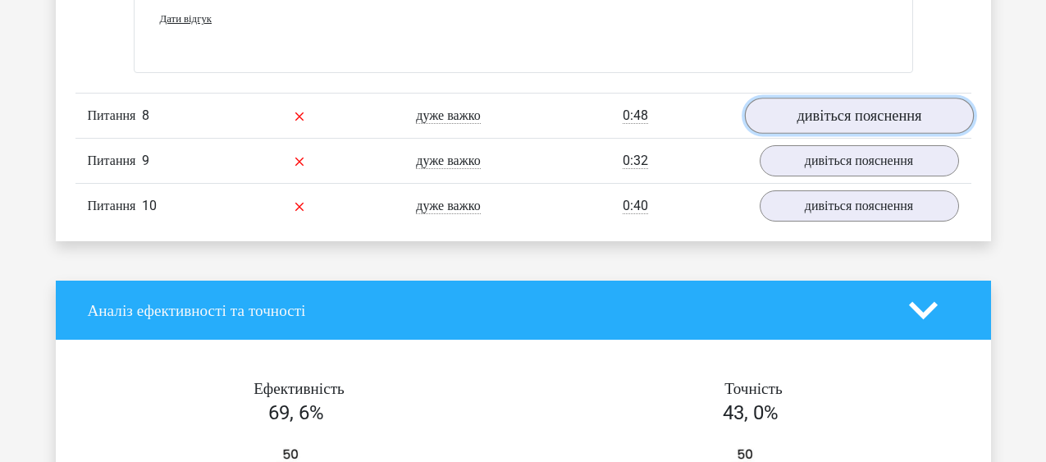
click at [923, 120] on link "дивіться пояснення" at bounding box center [858, 116] width 229 height 36
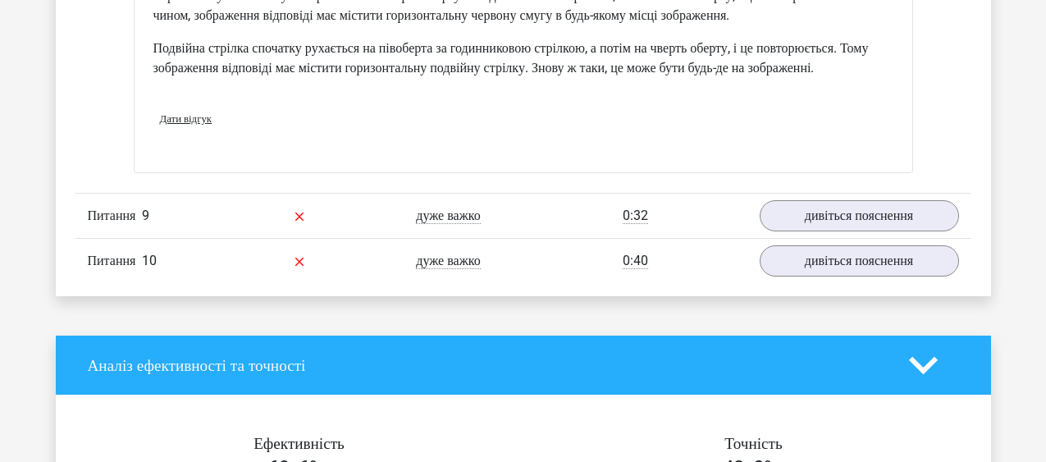
scroll to position [8646, 0]
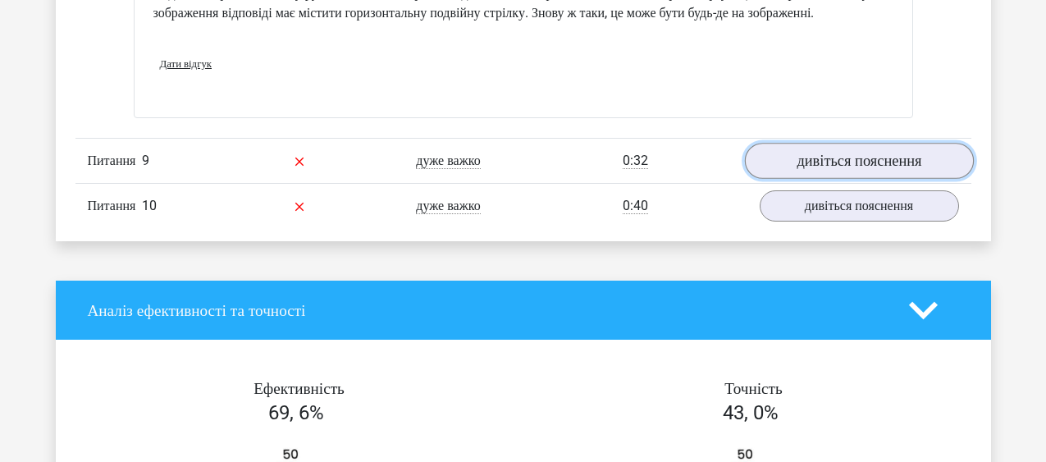
click at [914, 179] on link "дивіться пояснення" at bounding box center [858, 161] width 229 height 36
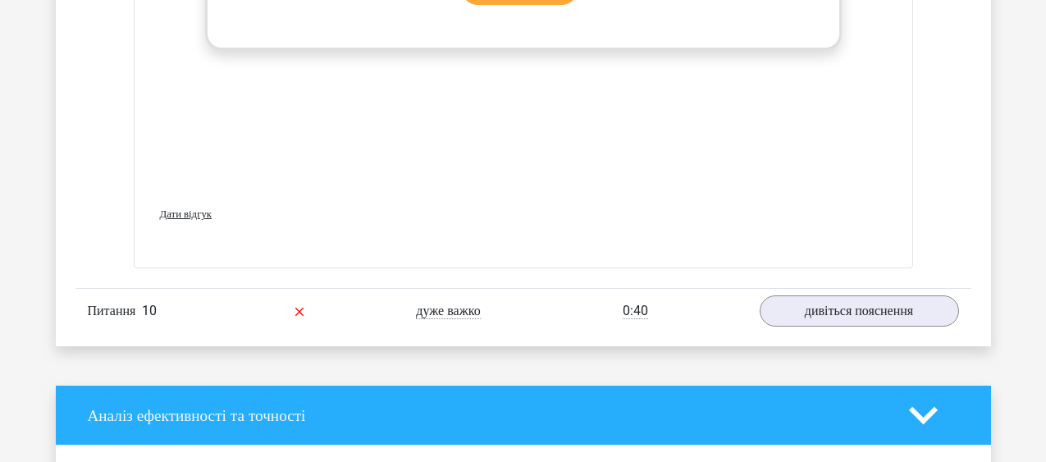
scroll to position [9947, 0]
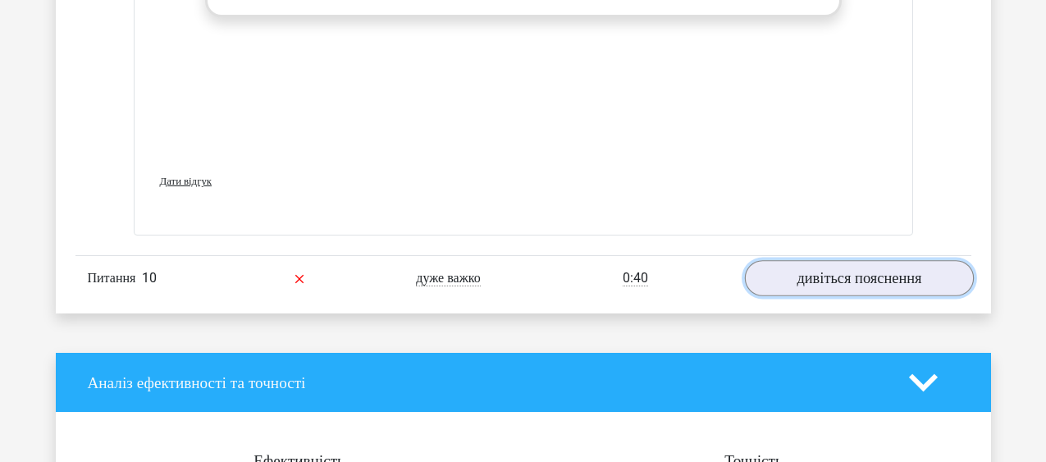
click at [906, 297] on link "дивіться пояснення" at bounding box center [858, 279] width 229 height 36
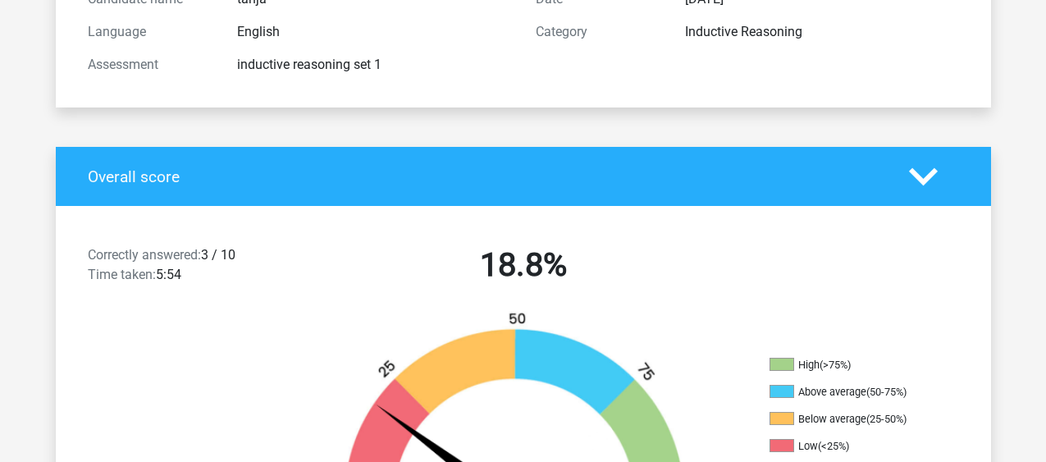
scroll to position [0, 0]
